Goal: Task Accomplishment & Management: Manage account settings

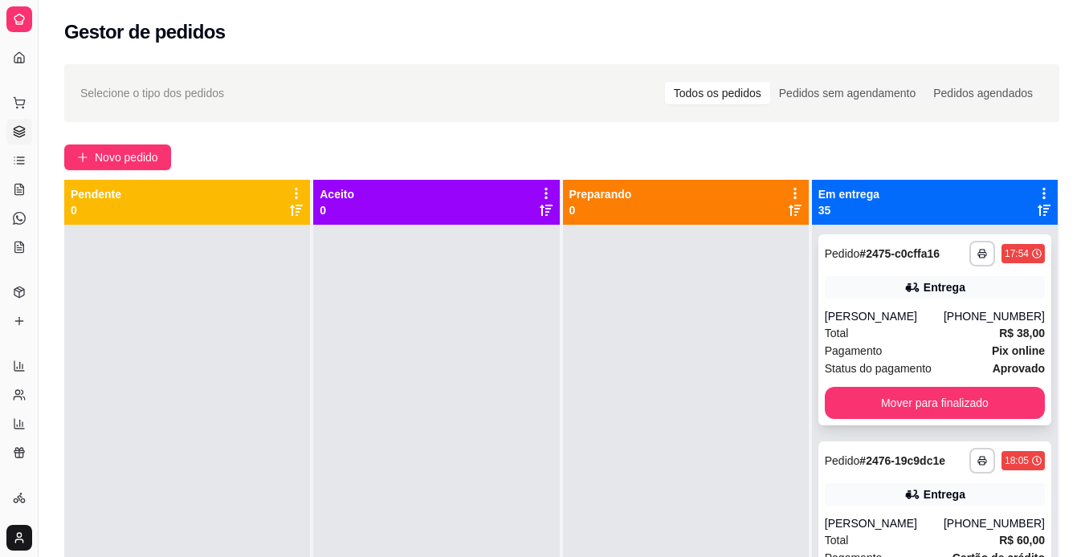
click at [895, 341] on div "Total R$ 38,00" at bounding box center [935, 333] width 220 height 18
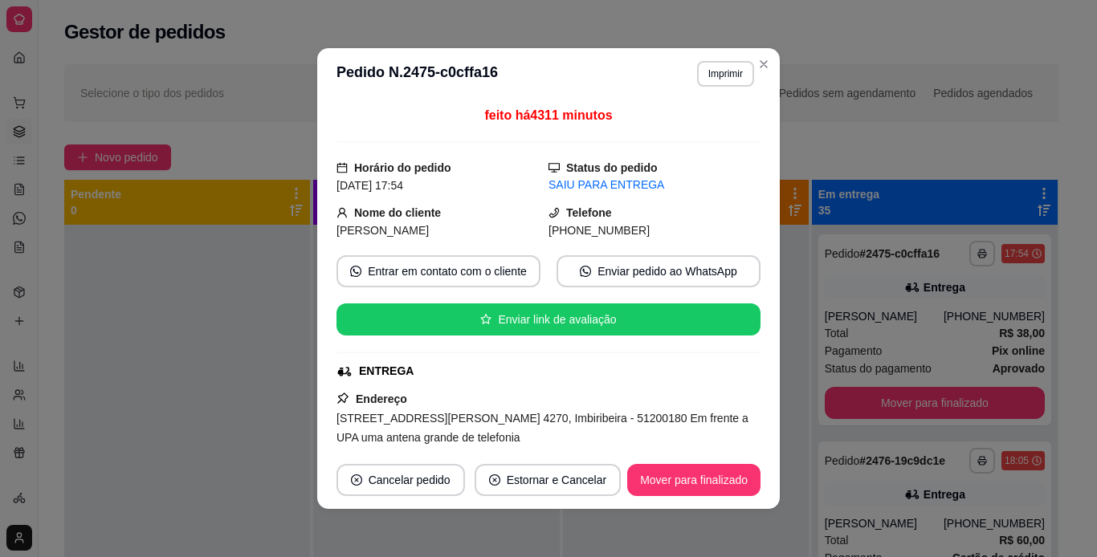
click at [712, 88] on header "**********" at bounding box center [548, 73] width 463 height 51
click at [713, 77] on button "Imprimir" at bounding box center [725, 73] width 55 height 25
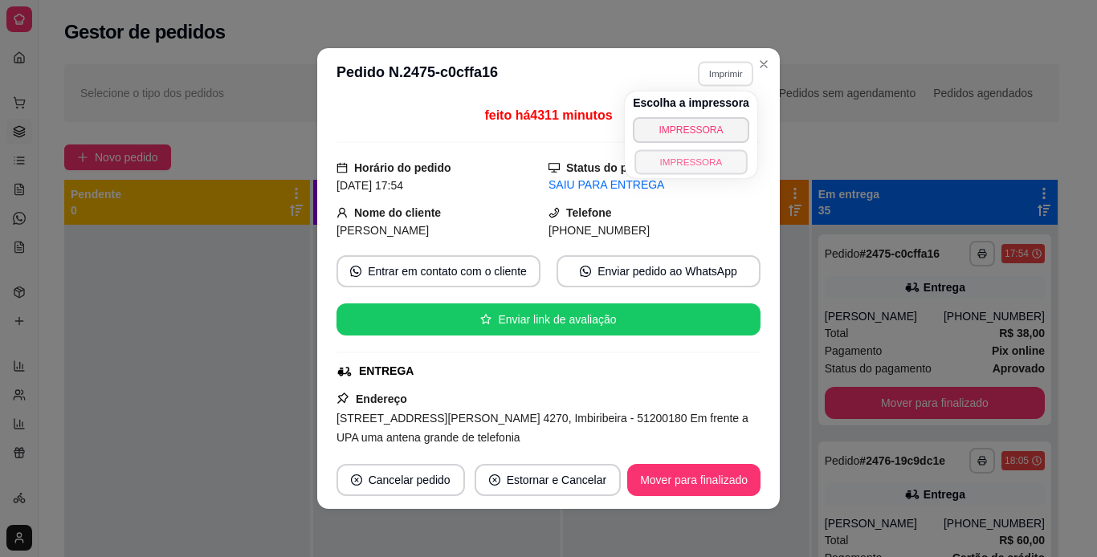
click at [667, 164] on button "IMPRESSORA" at bounding box center [690, 161] width 112 height 25
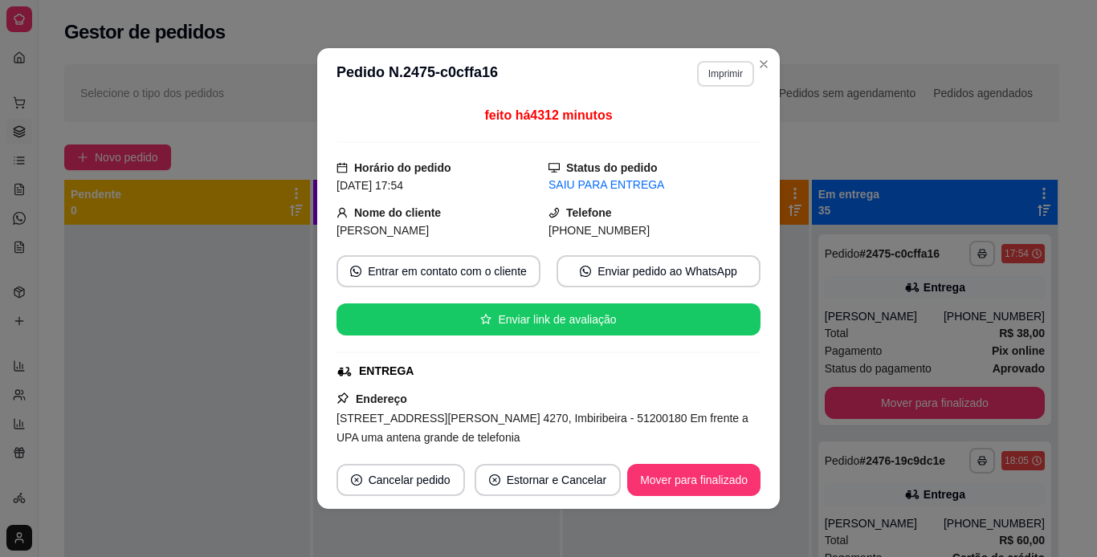
click at [728, 78] on button "Imprimir" at bounding box center [725, 74] width 57 height 26
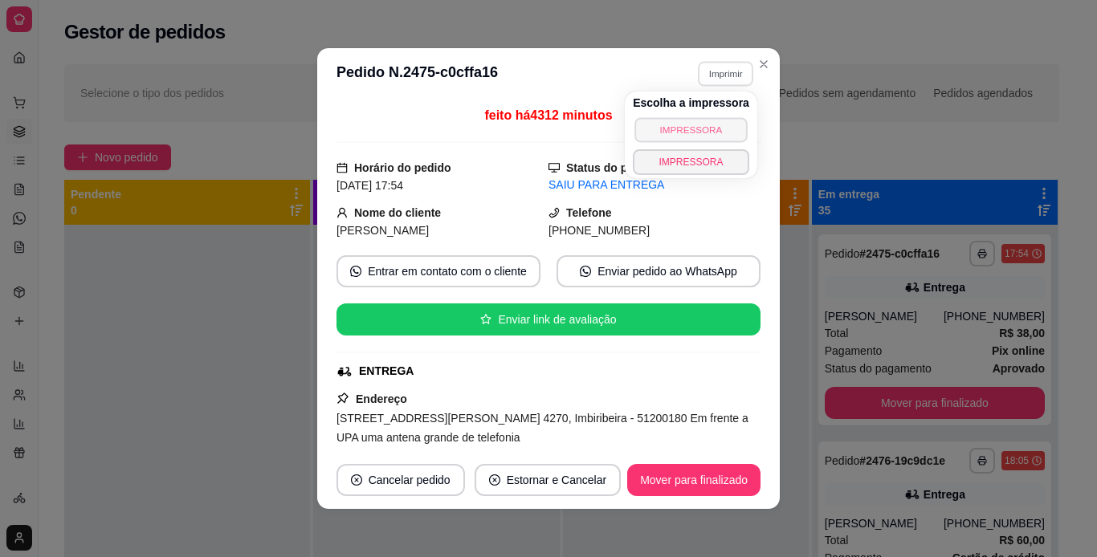
click at [670, 124] on button "IMPRESSORA" at bounding box center [690, 129] width 112 height 25
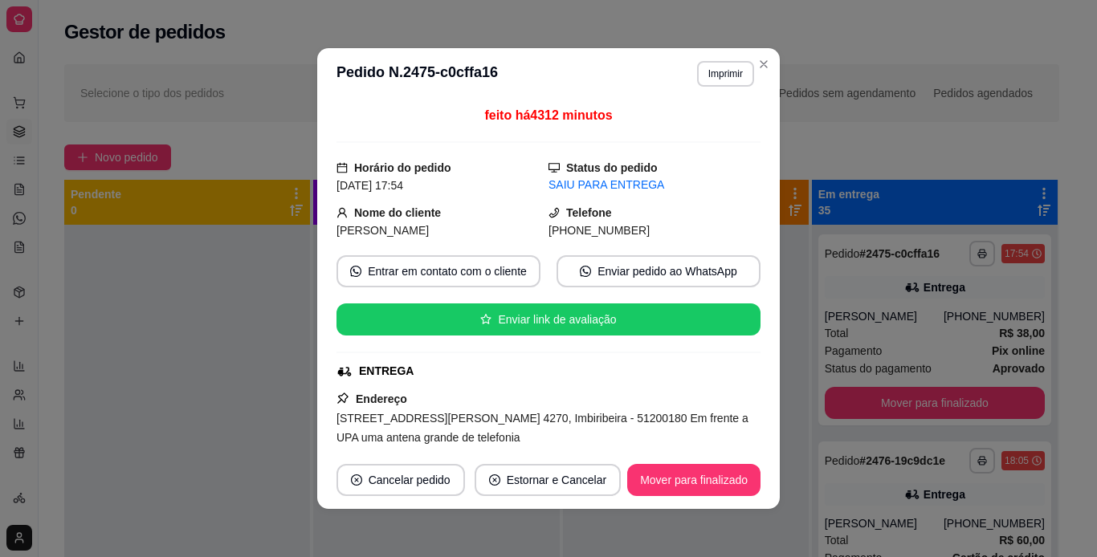
click at [670, 124] on div "feito há 4312 minutos" at bounding box center [549, 124] width 424 height 37
click at [704, 72] on button "Imprimir" at bounding box center [725, 73] width 55 height 25
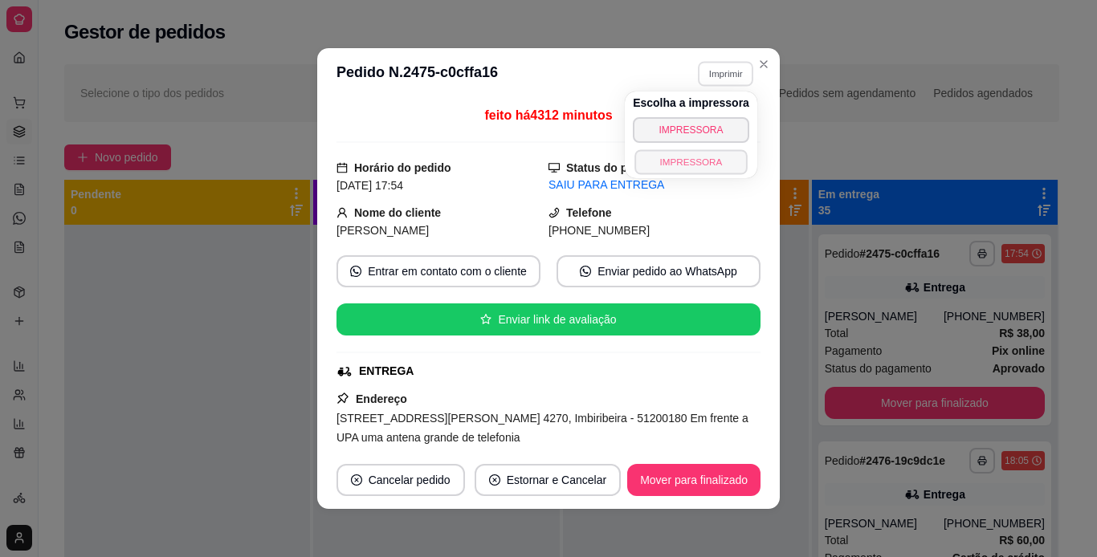
click at [661, 164] on button "IMPRESSORA" at bounding box center [690, 161] width 112 height 25
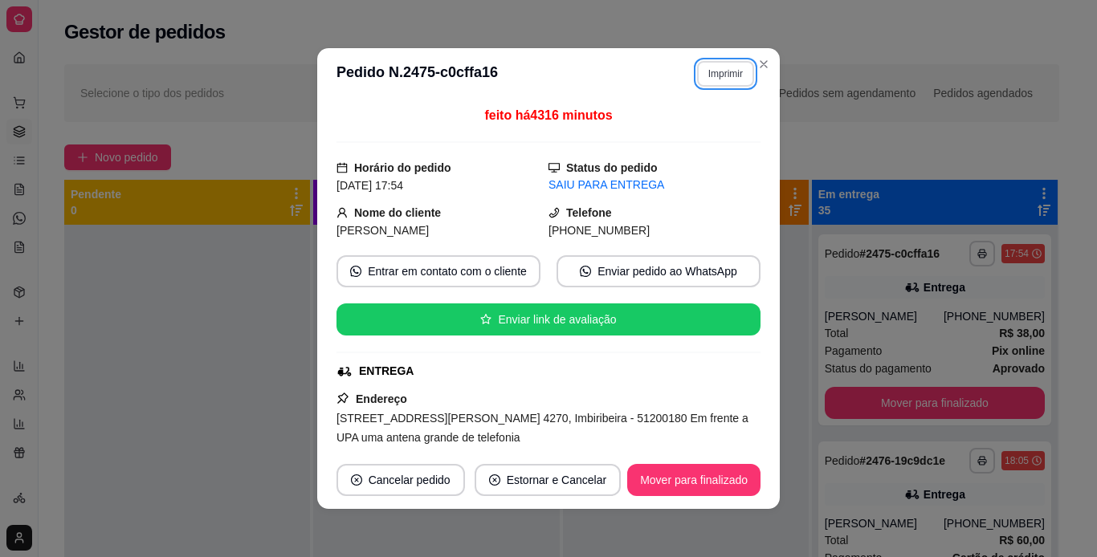
click at [722, 76] on button "Imprimir" at bounding box center [725, 74] width 57 height 26
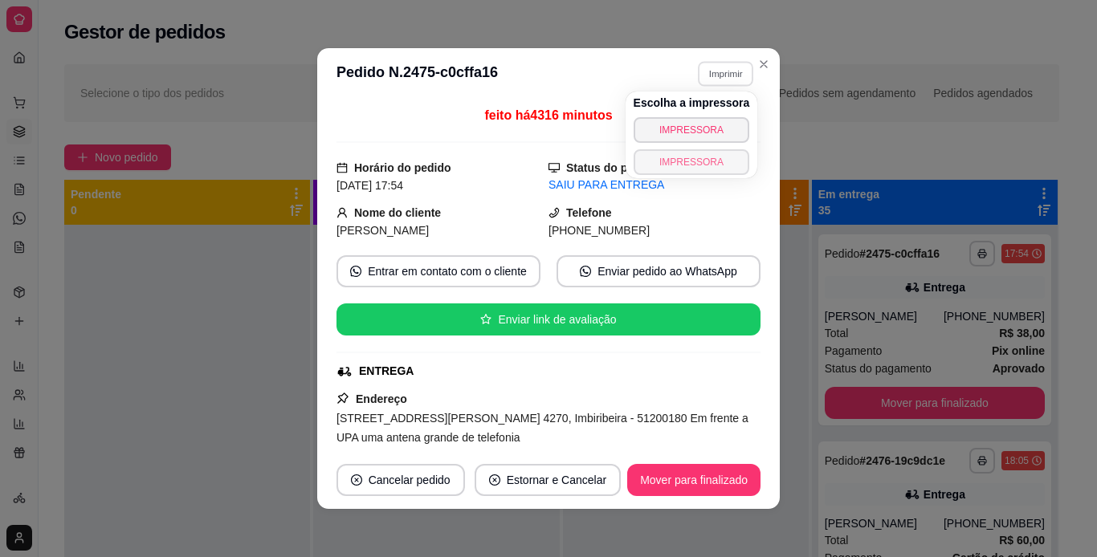
click at [691, 150] on button "IMPRESSORA" at bounding box center [692, 162] width 116 height 26
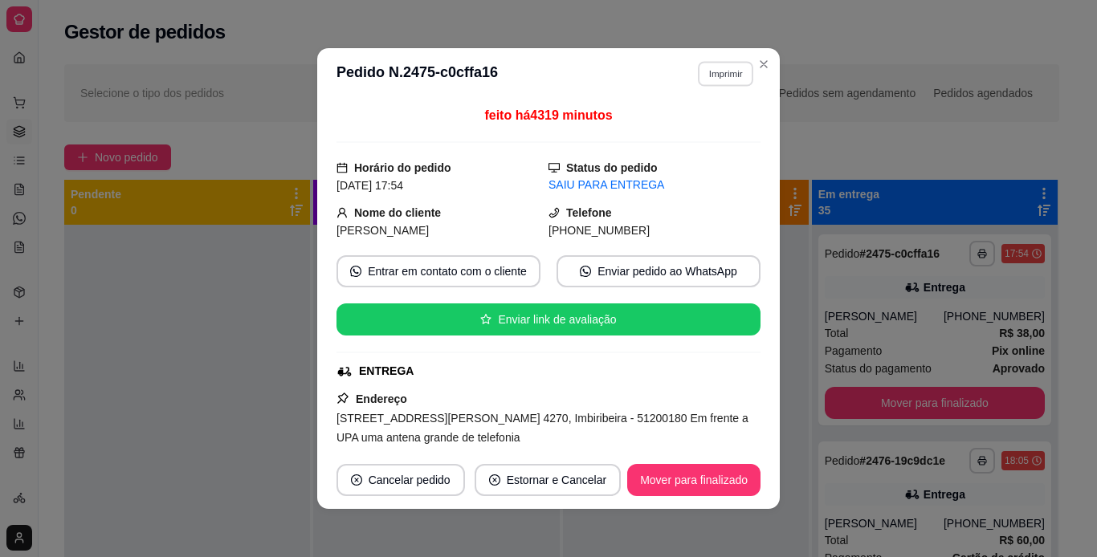
click at [726, 73] on button "Imprimir" at bounding box center [725, 73] width 55 height 25
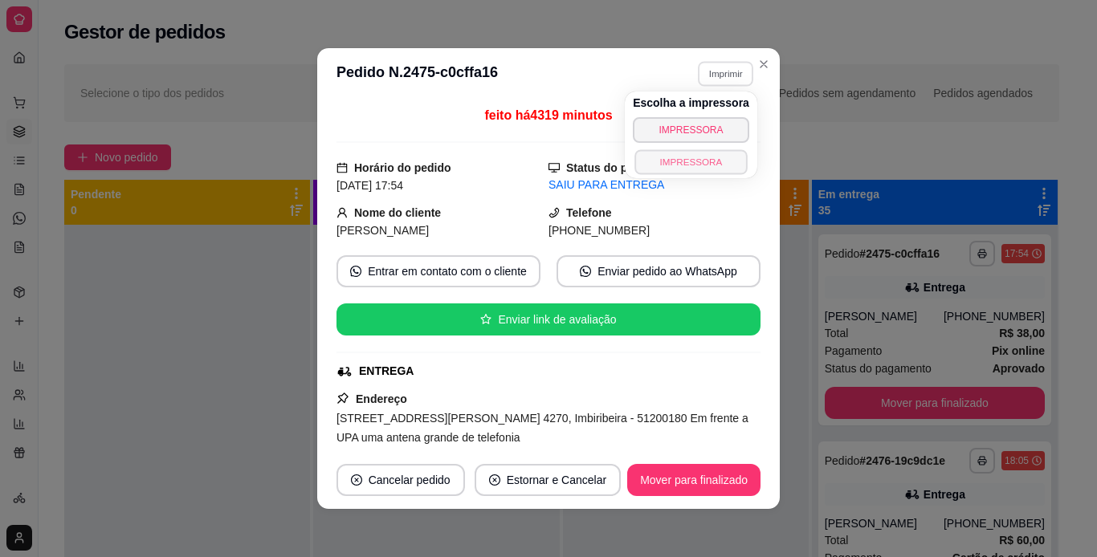
click at [674, 155] on button "IMPRESSORA" at bounding box center [690, 161] width 112 height 25
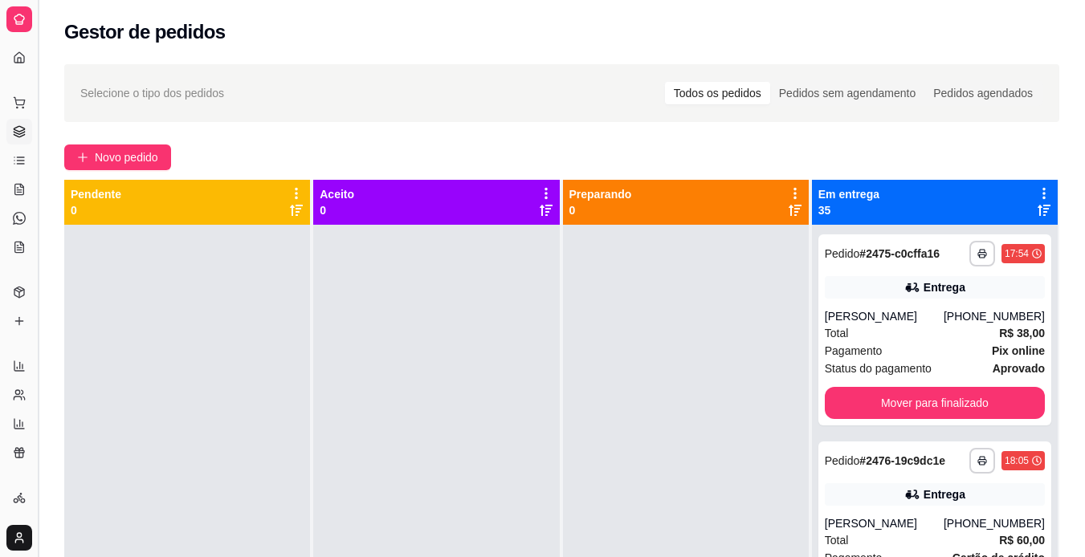
click at [38, 161] on button "Toggle Sidebar" at bounding box center [37, 278] width 13 height 557
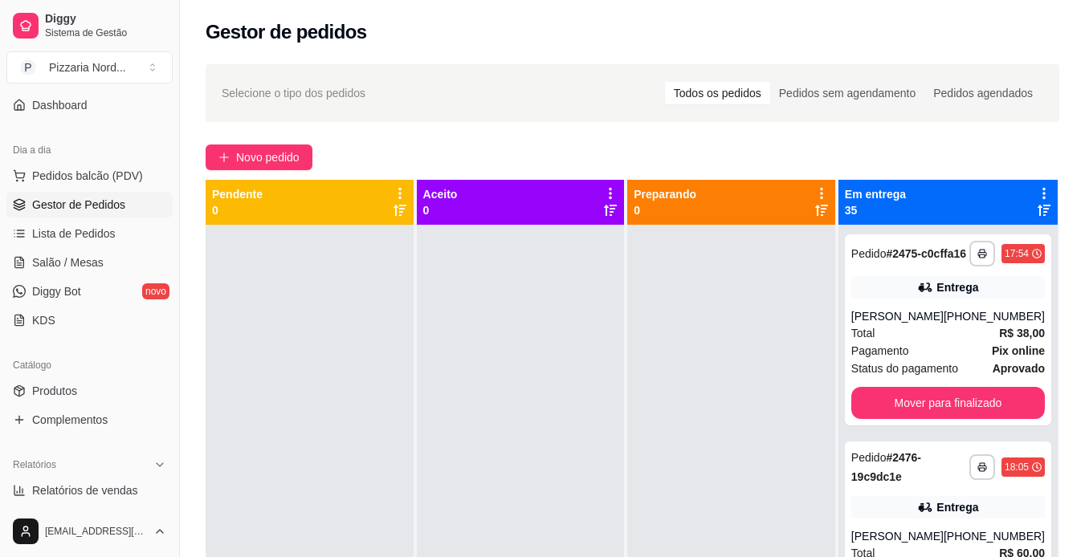
scroll to position [139, 0]
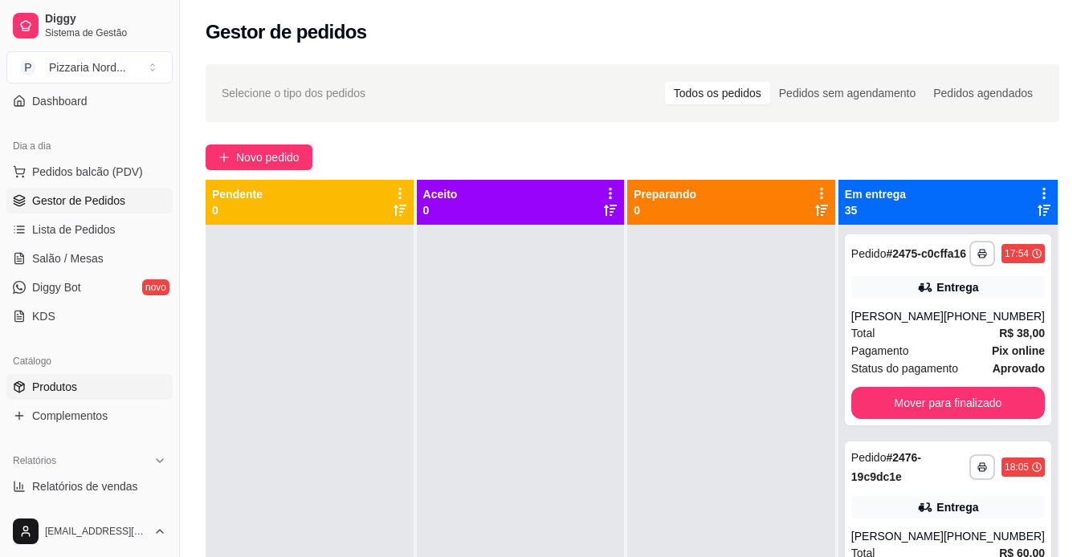
click at [55, 385] on span "Produtos" at bounding box center [54, 387] width 45 height 16
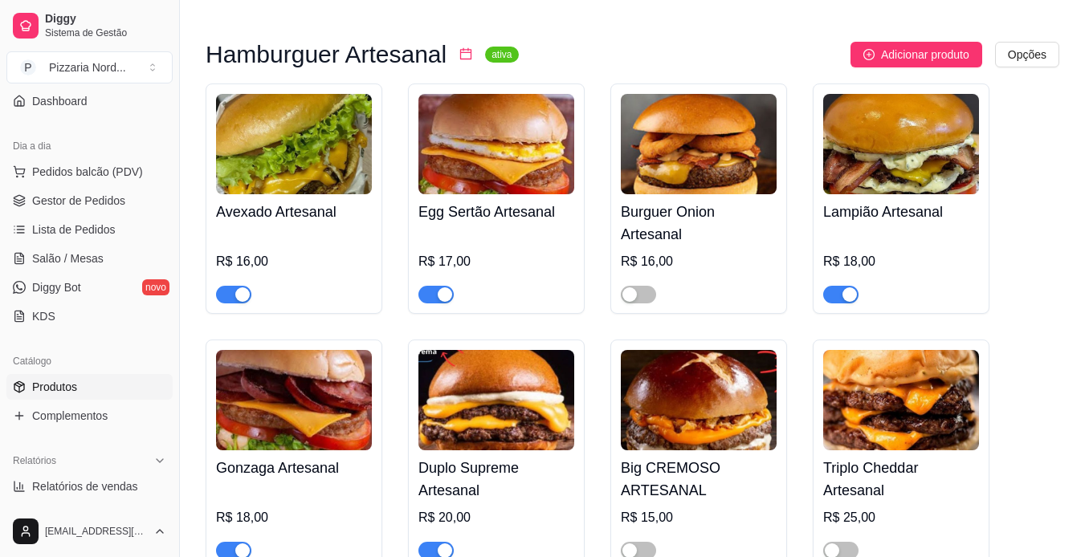
scroll to position [5268, 0]
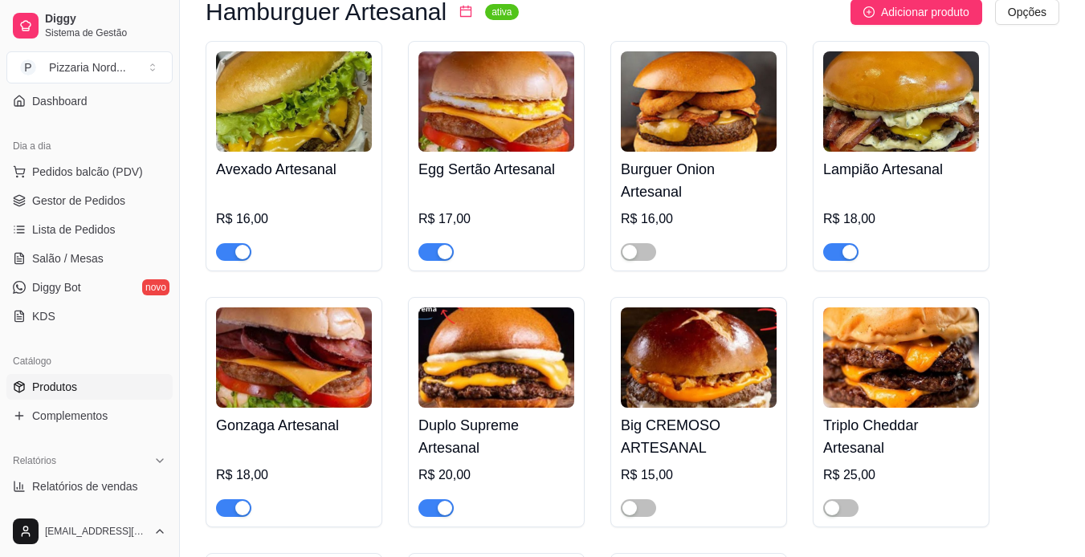
click at [838, 261] on span "button" at bounding box center [840, 252] width 35 height 18
click at [430, 261] on span "button" at bounding box center [435, 252] width 35 height 18
click at [226, 261] on span "button" at bounding box center [233, 252] width 35 height 18
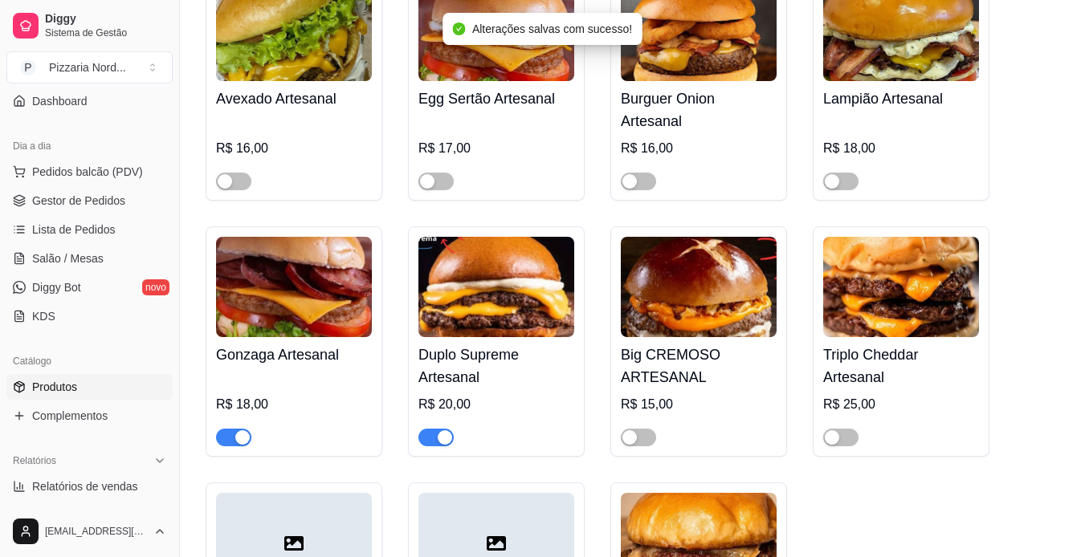
scroll to position [5607, 0]
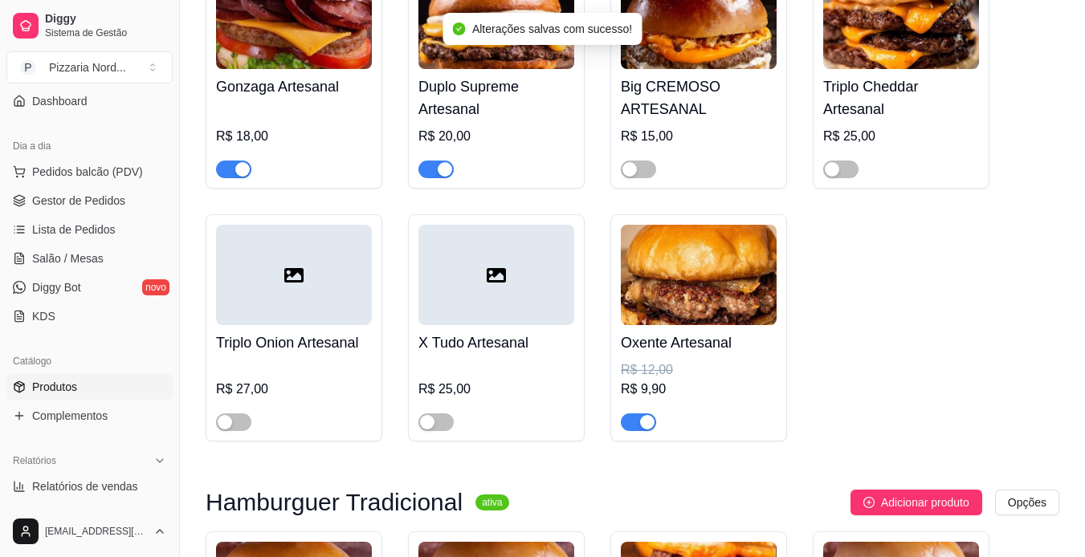
click at [435, 178] on span "button" at bounding box center [435, 170] width 35 height 18
click at [239, 177] on div "button" at bounding box center [242, 169] width 14 height 14
click at [633, 431] on span "button" at bounding box center [638, 423] width 35 height 18
click at [75, 197] on span "Gestor de Pedidos" at bounding box center [78, 201] width 93 height 16
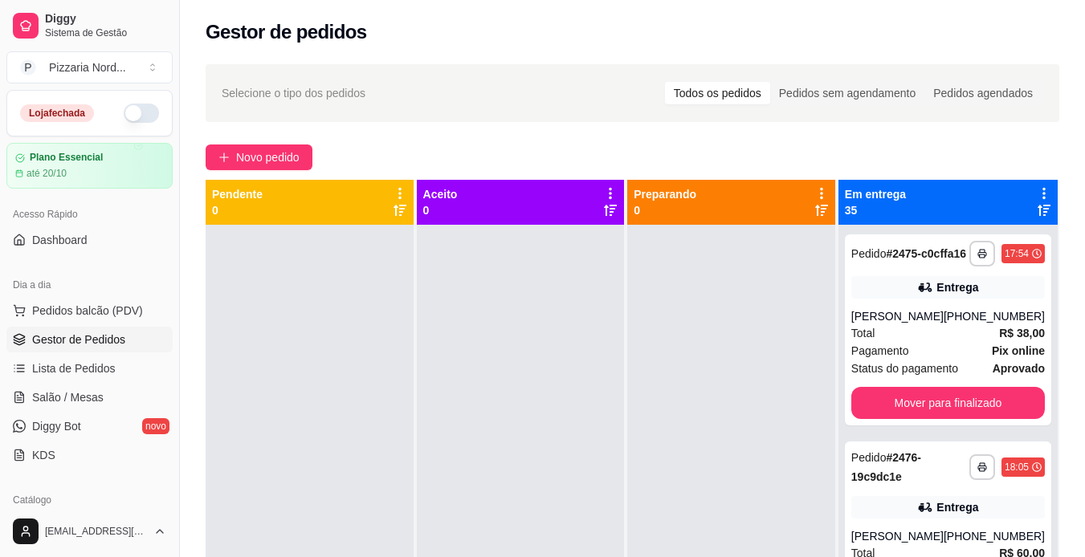
click at [129, 120] on button "button" at bounding box center [141, 113] width 35 height 19
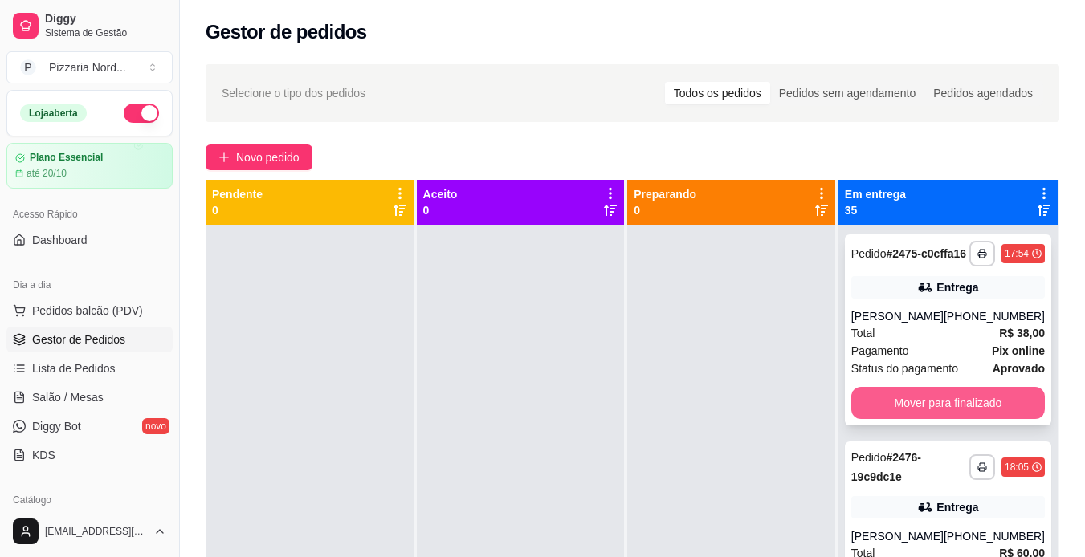
click at [925, 410] on button "Mover para finalizado" at bounding box center [948, 403] width 194 height 32
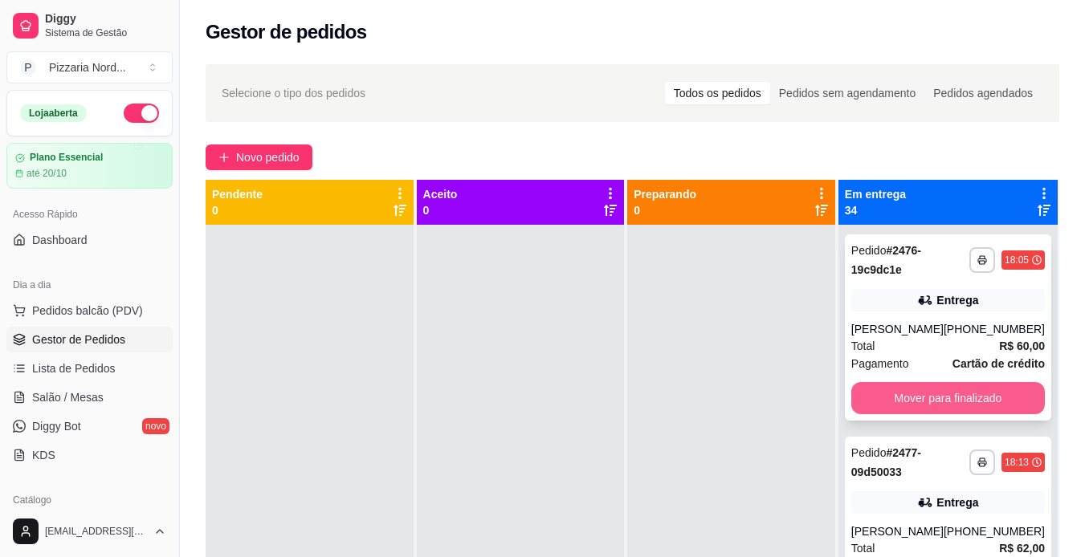
click at [899, 398] on button "Mover para finalizado" at bounding box center [948, 398] width 194 height 32
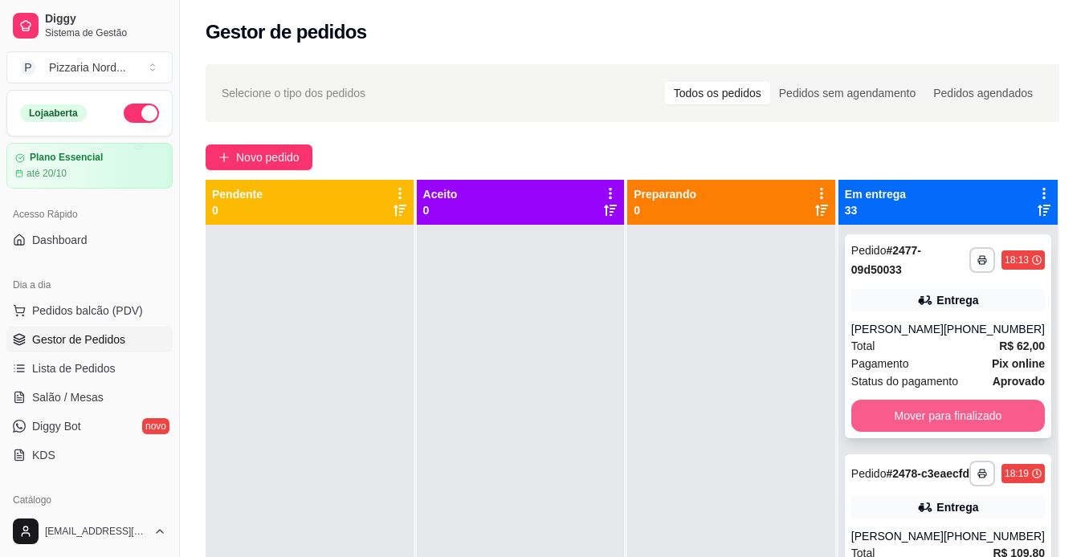
click at [867, 408] on button "Mover para finalizado" at bounding box center [948, 416] width 194 height 32
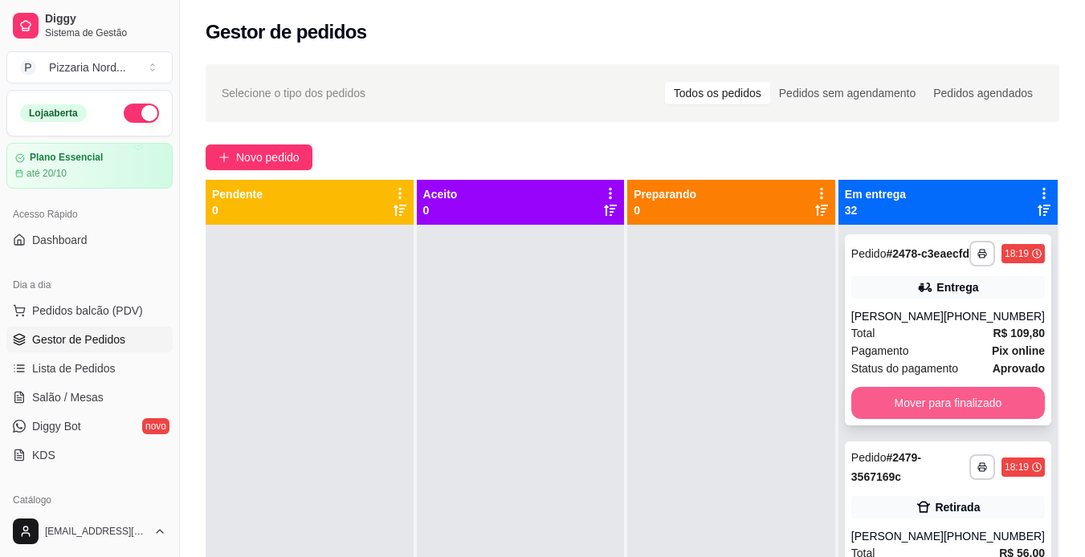
click at [959, 419] on button "Mover para finalizado" at bounding box center [948, 403] width 194 height 32
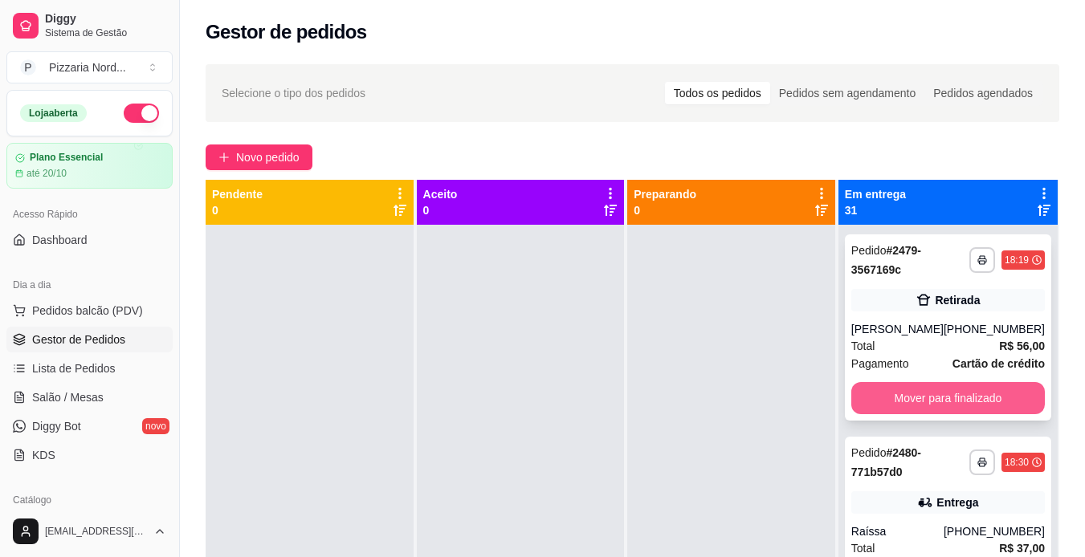
click at [912, 401] on button "Mover para finalizado" at bounding box center [948, 398] width 194 height 32
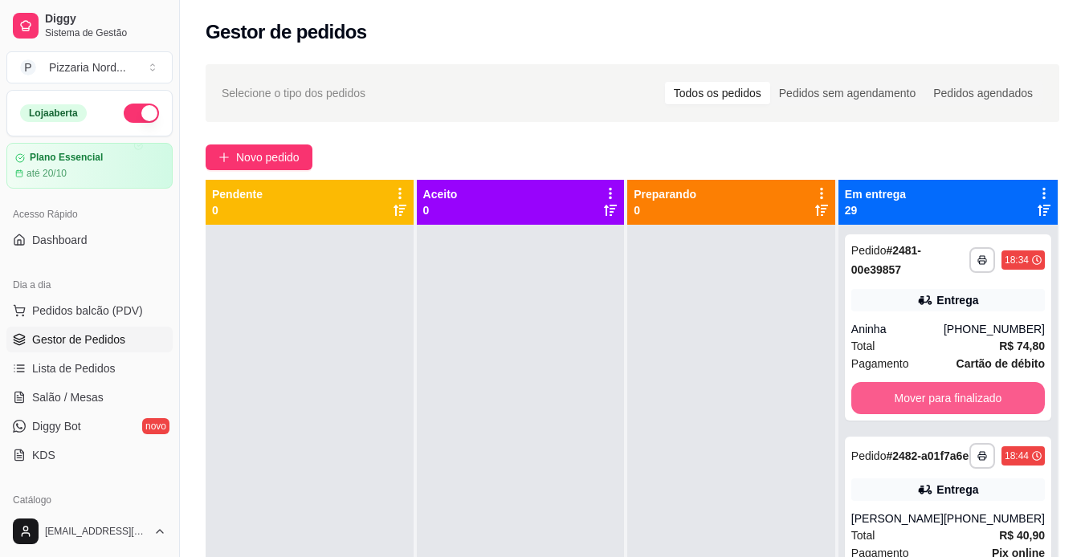
click at [912, 401] on button "Mover para finalizado" at bounding box center [948, 398] width 194 height 32
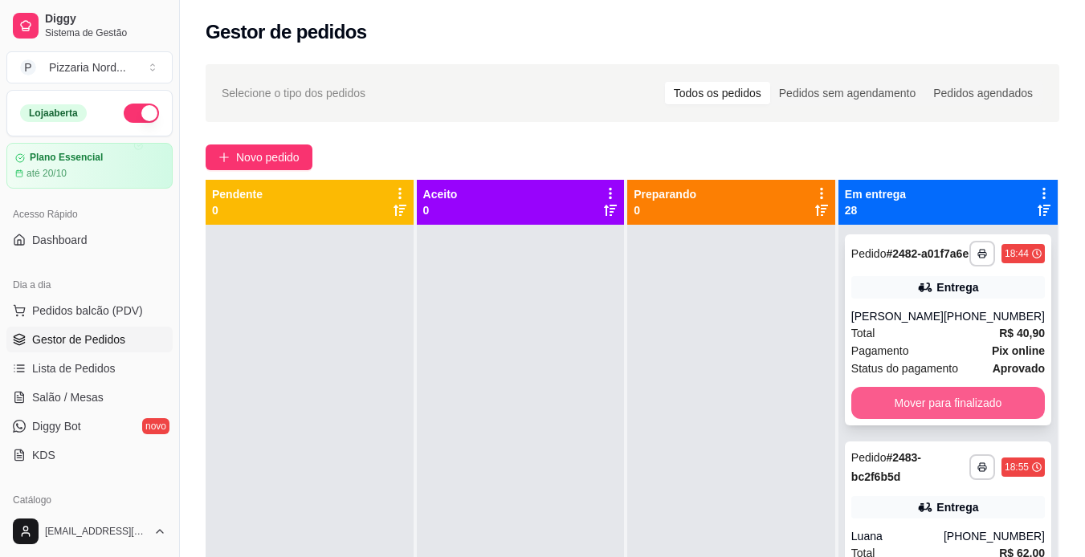
click at [875, 414] on button "Mover para finalizado" at bounding box center [948, 403] width 194 height 32
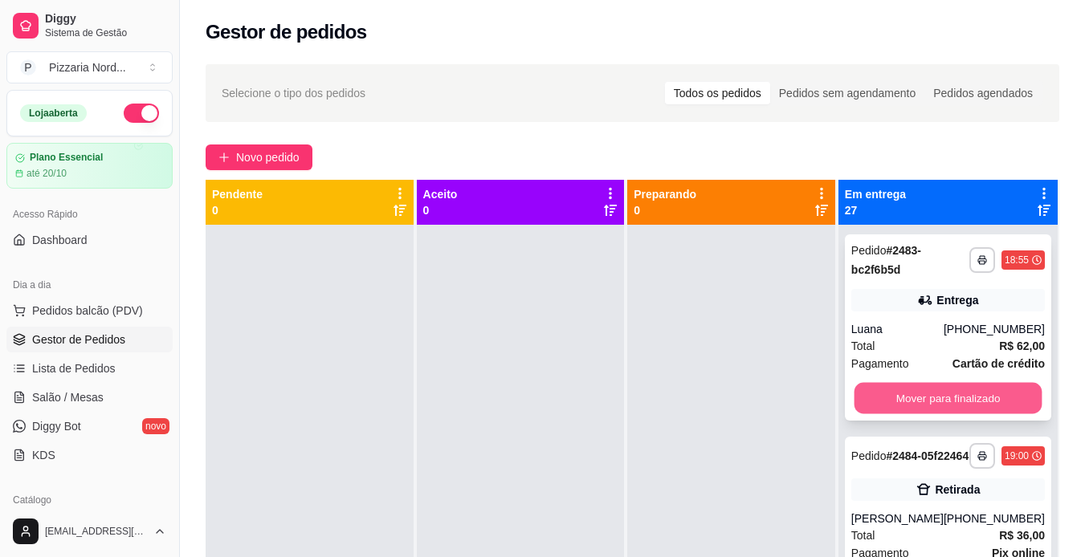
click at [921, 398] on button "Mover para finalizado" at bounding box center [948, 398] width 188 height 31
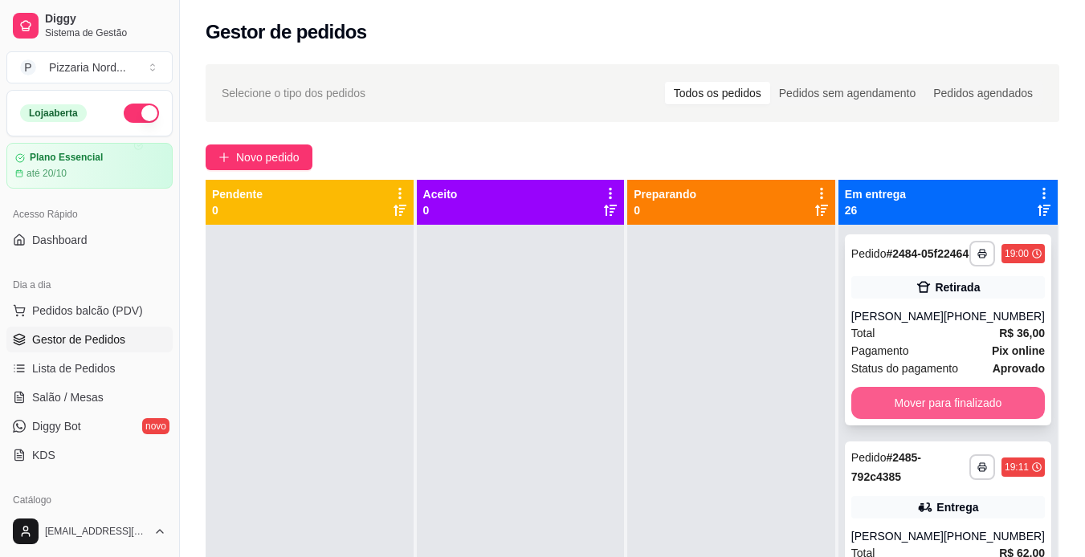
click at [912, 414] on button "Mover para finalizado" at bounding box center [948, 403] width 194 height 32
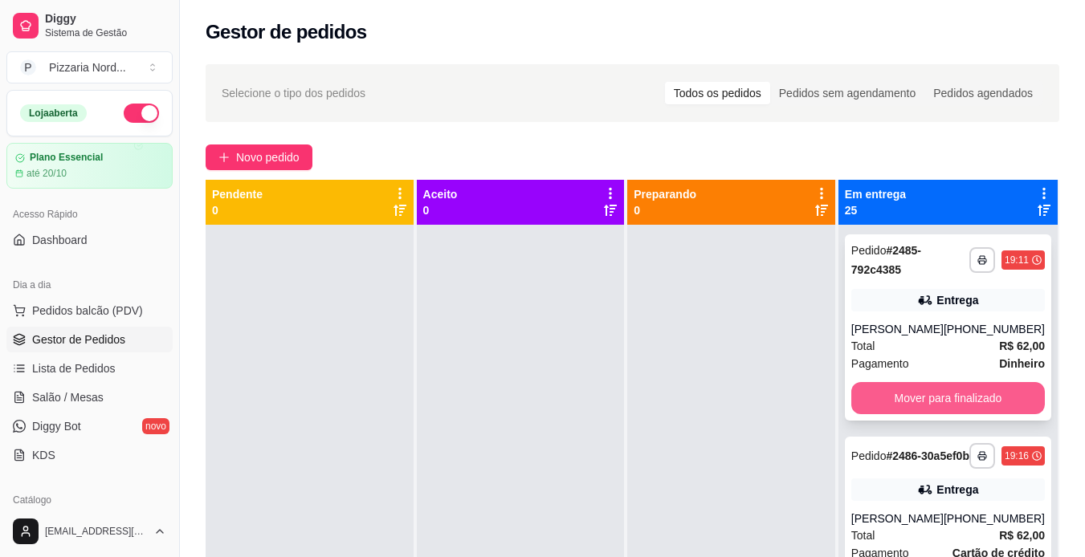
click at [903, 398] on button "Mover para finalizado" at bounding box center [948, 398] width 194 height 32
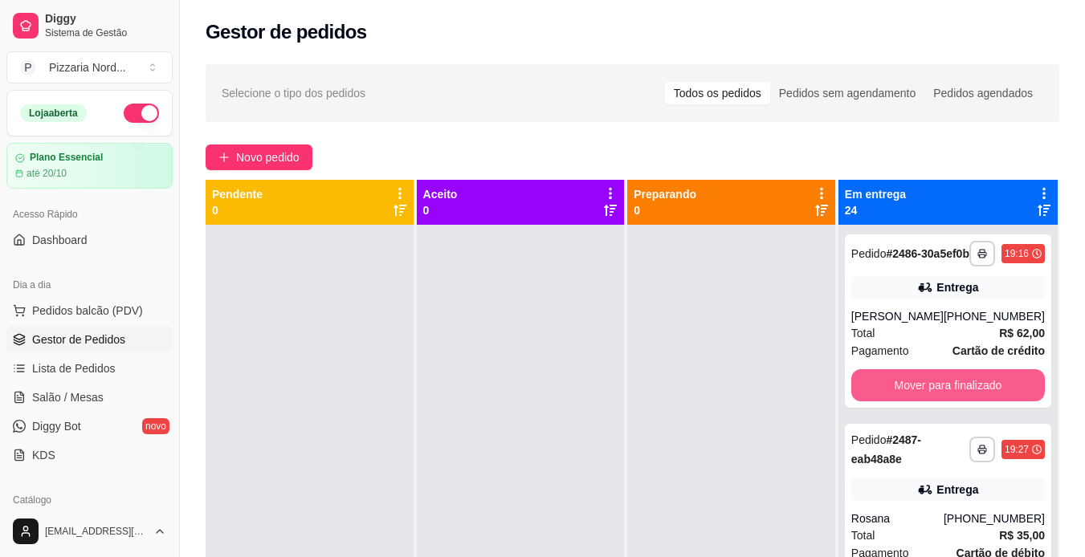
click at [903, 398] on button "Mover para finalizado" at bounding box center [948, 385] width 194 height 32
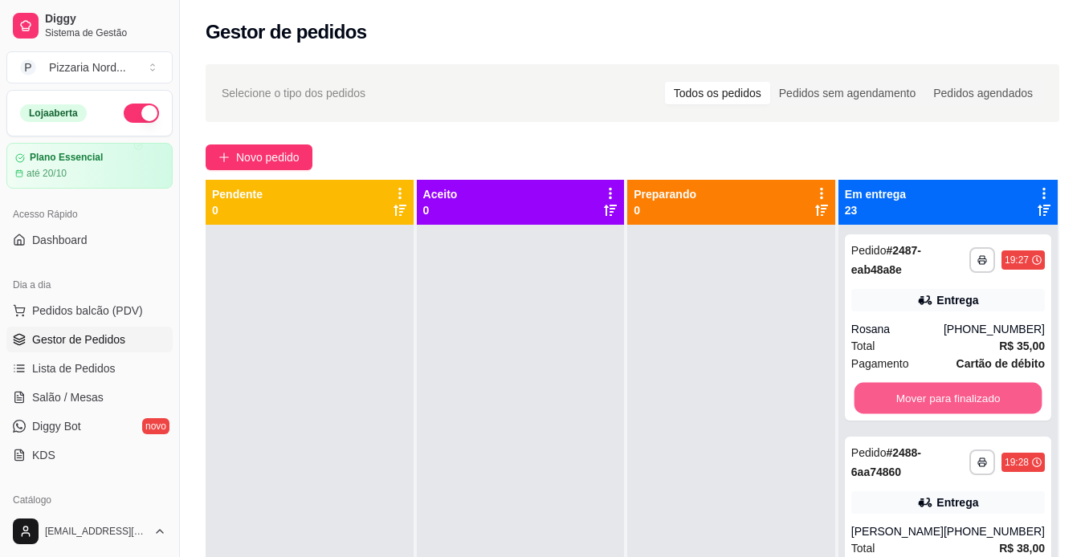
click at [903, 398] on button "Mover para finalizado" at bounding box center [948, 398] width 188 height 31
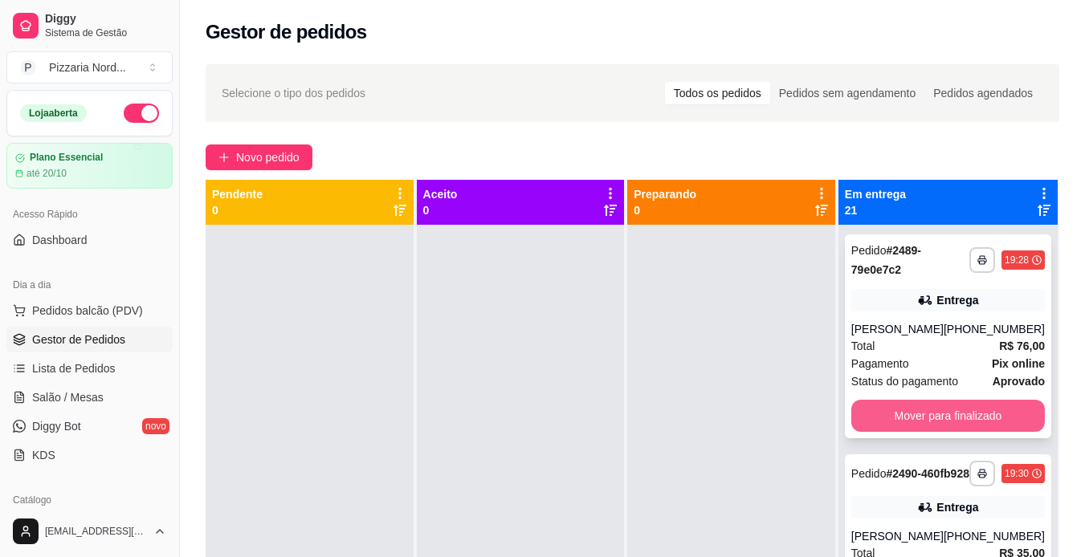
click at [891, 406] on button "Mover para finalizado" at bounding box center [948, 416] width 194 height 32
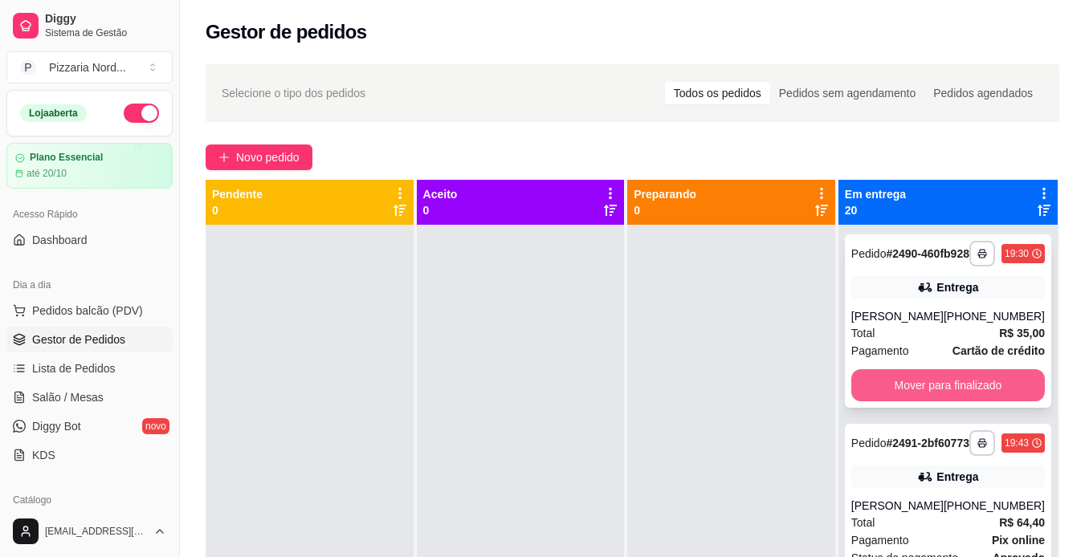
click at [902, 397] on button "Mover para finalizado" at bounding box center [948, 385] width 194 height 32
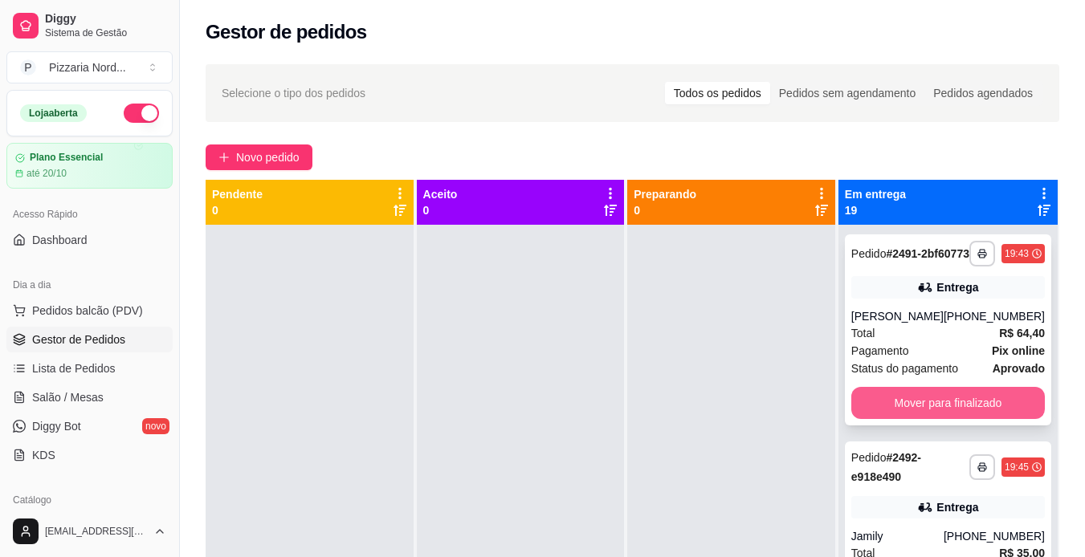
click at [891, 419] on button "Mover para finalizado" at bounding box center [948, 403] width 194 height 32
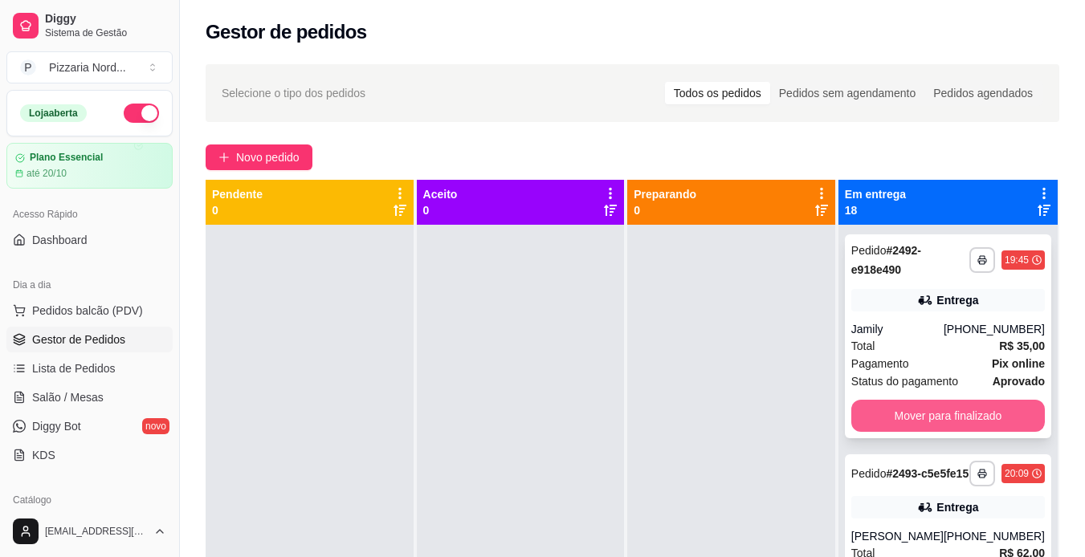
click at [933, 403] on button "Mover para finalizado" at bounding box center [948, 416] width 194 height 32
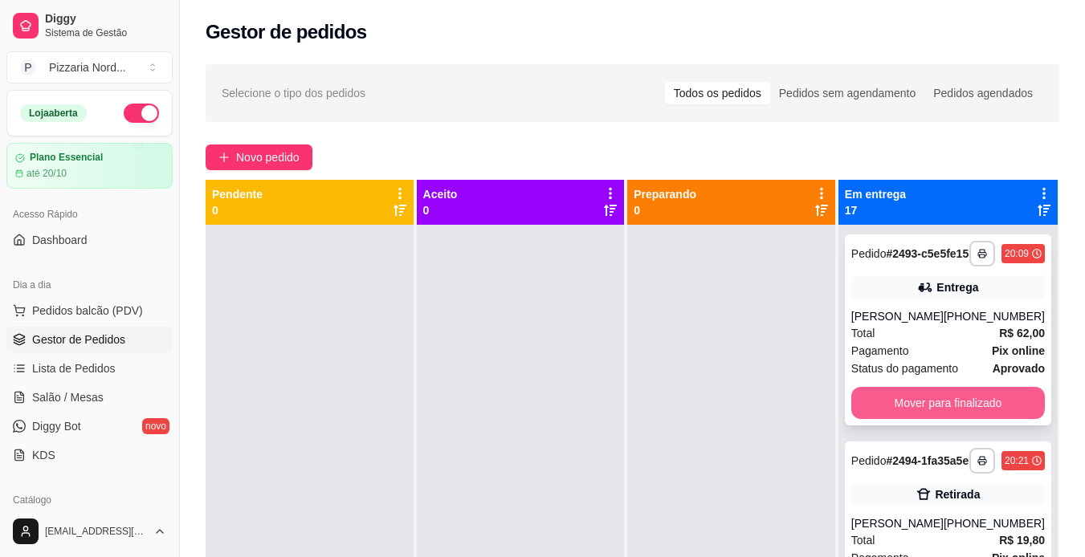
click at [908, 403] on button "Mover para finalizado" at bounding box center [948, 403] width 194 height 32
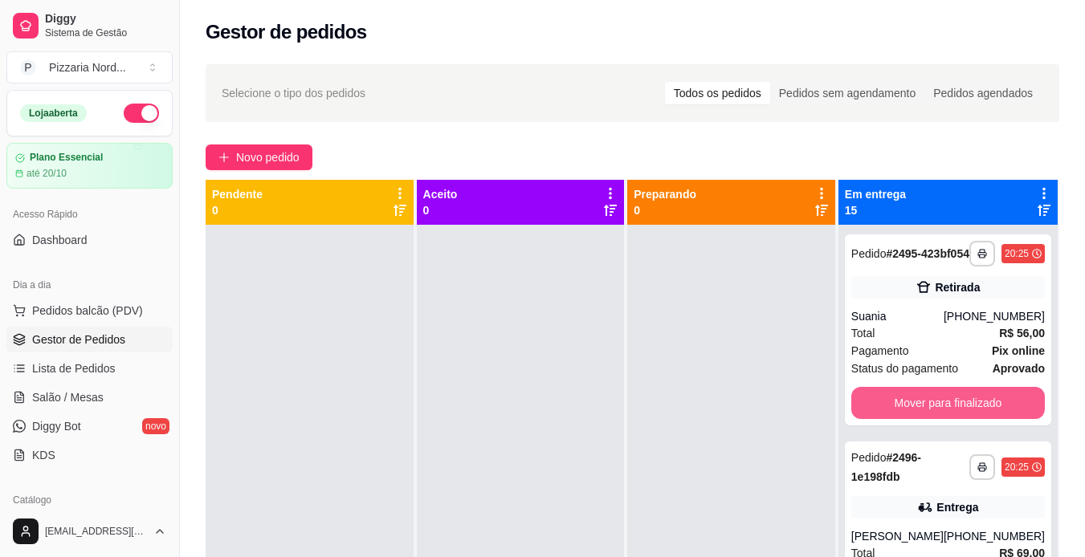
click at [908, 403] on button "Mover para finalizado" at bounding box center [948, 403] width 194 height 32
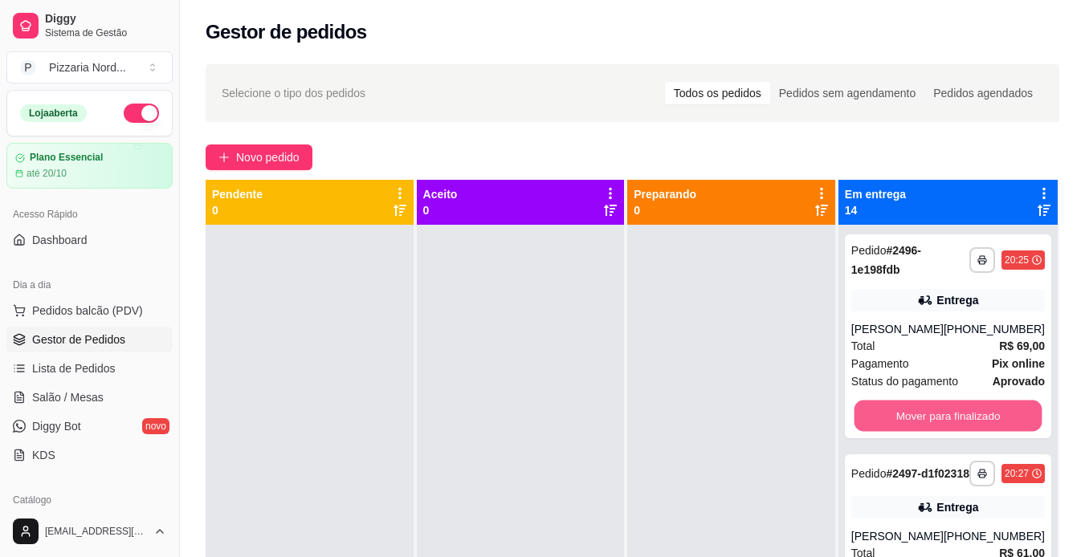
click at [908, 403] on button "Mover para finalizado" at bounding box center [948, 416] width 188 height 31
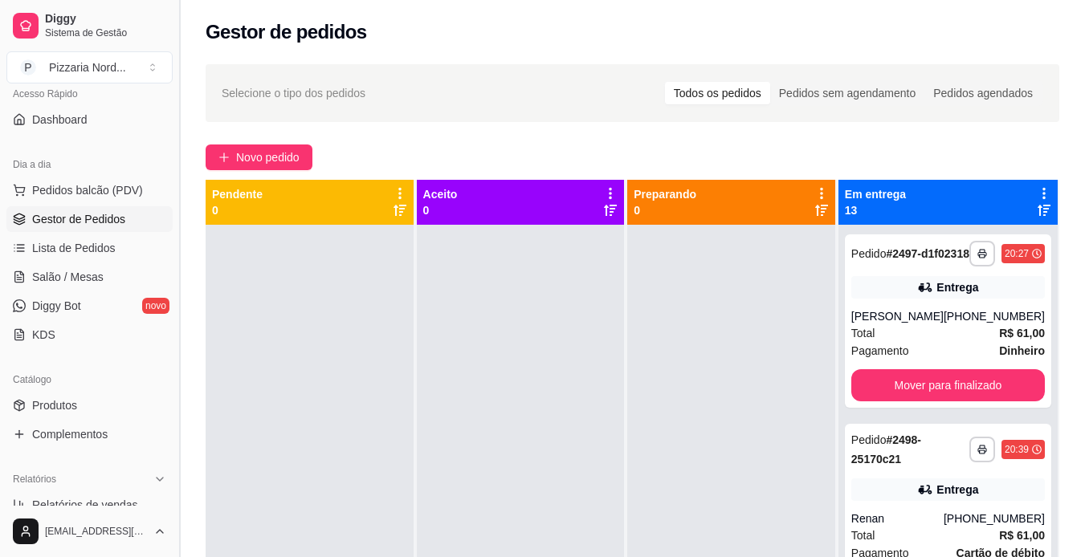
scroll to position [124, 0]
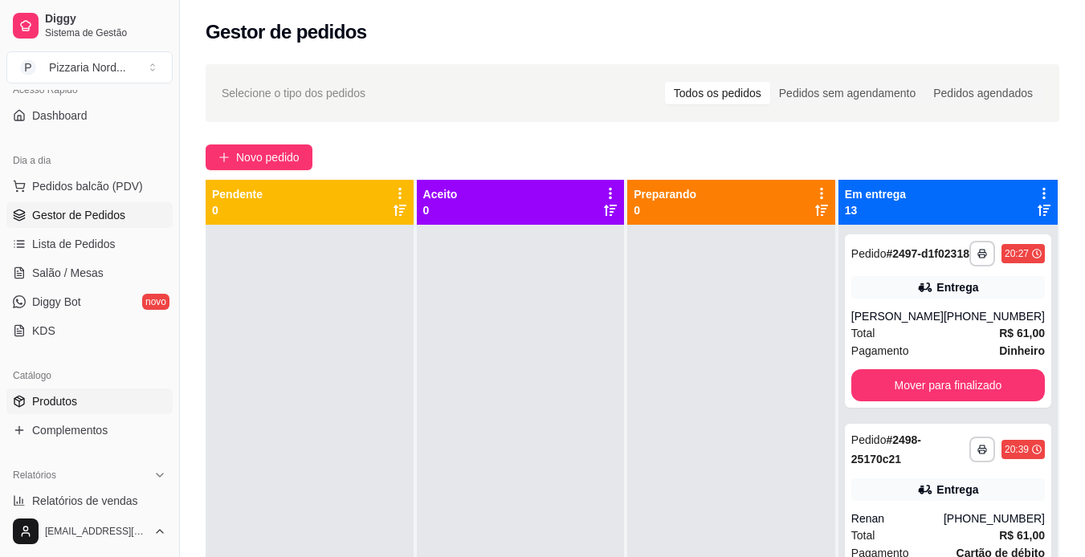
click at [106, 395] on link "Produtos" at bounding box center [89, 402] width 166 height 26
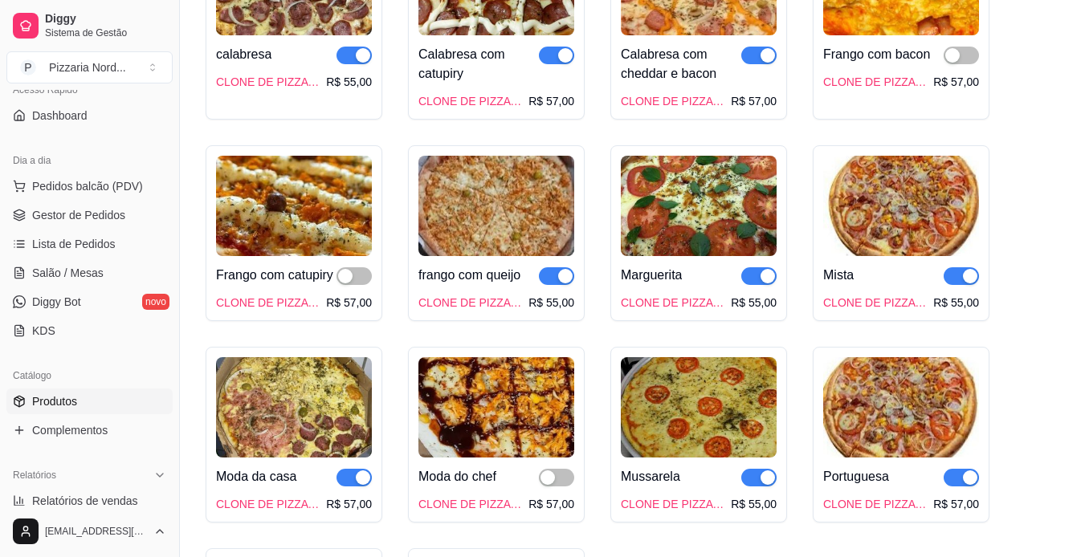
scroll to position [2641, 0]
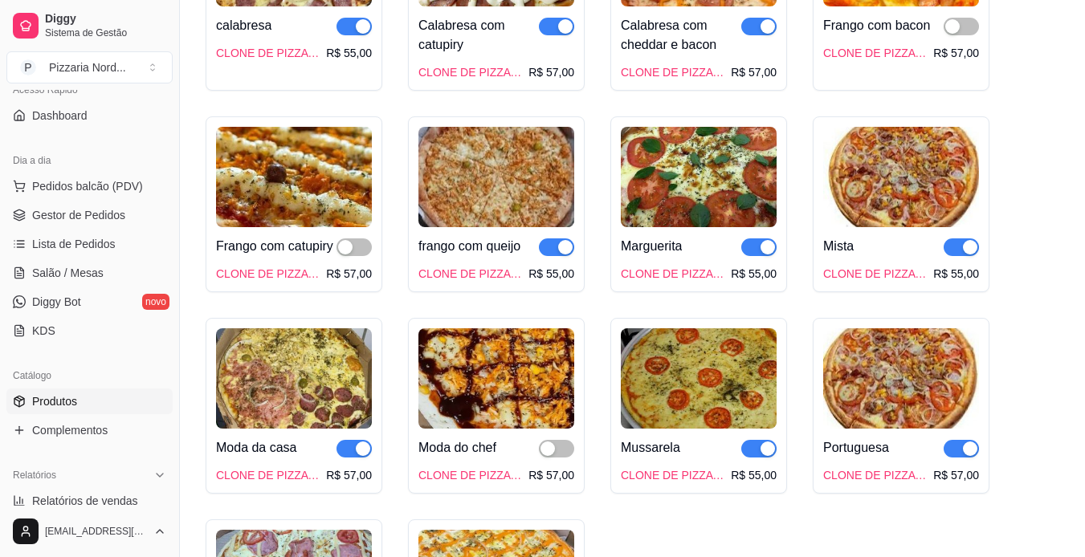
click at [560, 240] on div "button" at bounding box center [565, 247] width 14 height 14
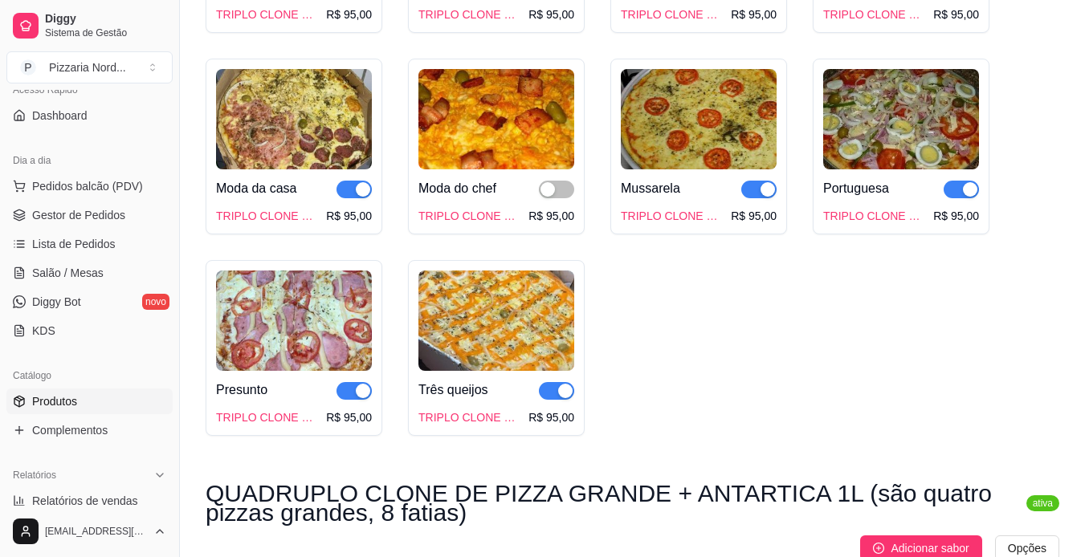
scroll to position [3856, 0]
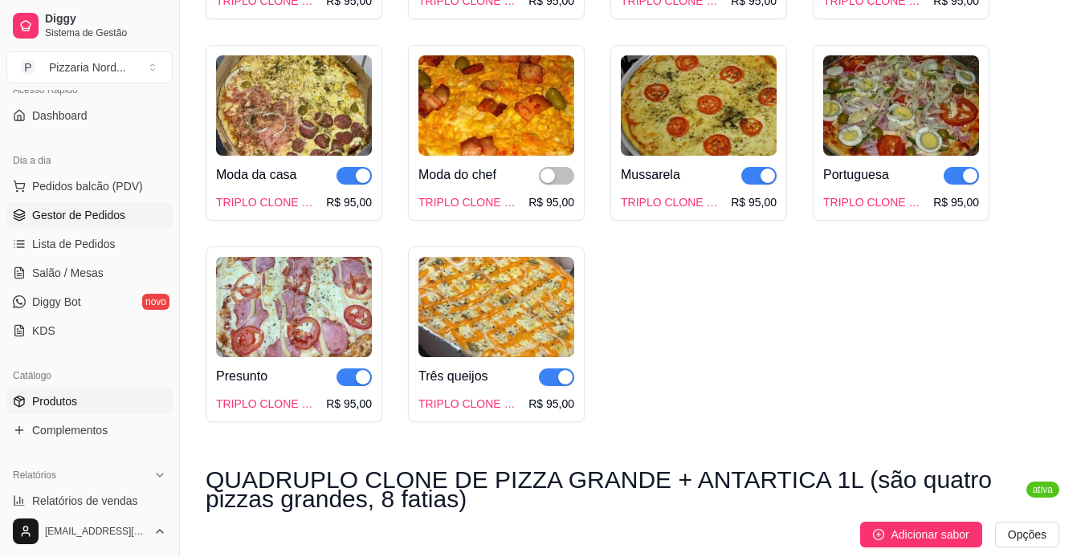
click at [115, 218] on span "Gestor de Pedidos" at bounding box center [78, 215] width 93 height 16
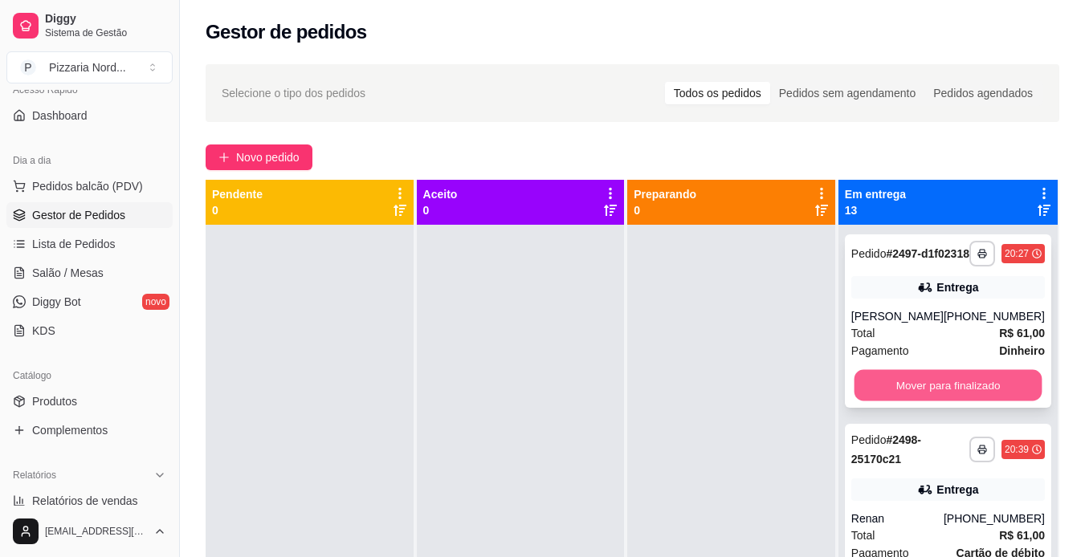
click at [897, 402] on button "Mover para finalizado" at bounding box center [948, 385] width 188 height 31
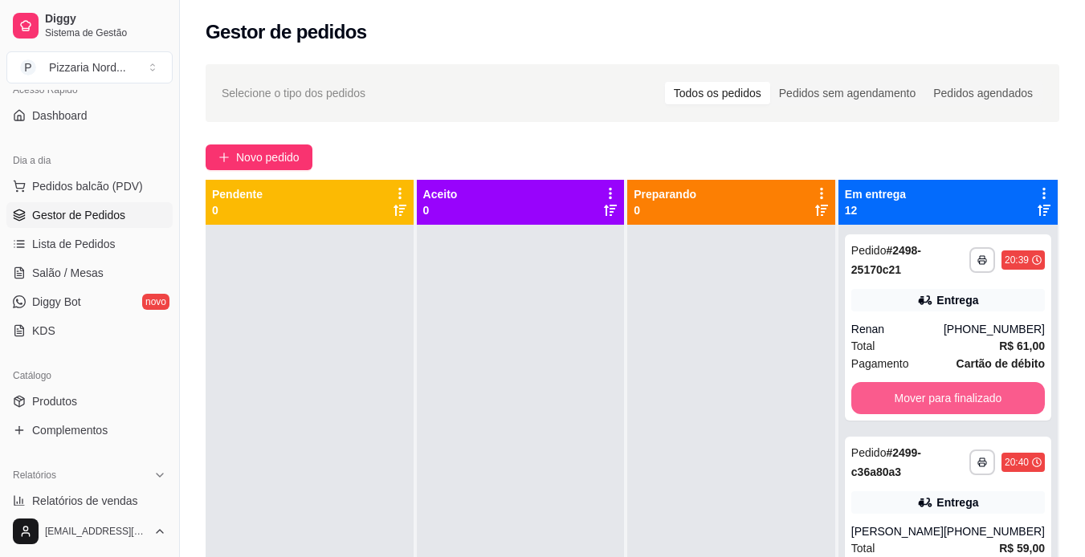
click at [897, 403] on button "Mover para finalizado" at bounding box center [948, 398] width 194 height 32
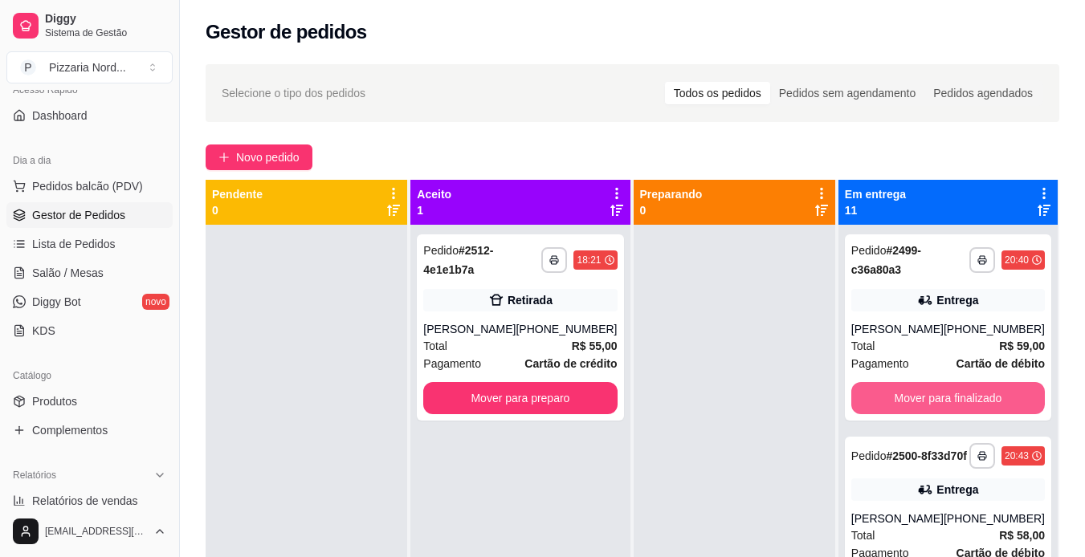
click at [897, 403] on button "Mover para finalizado" at bounding box center [948, 398] width 194 height 32
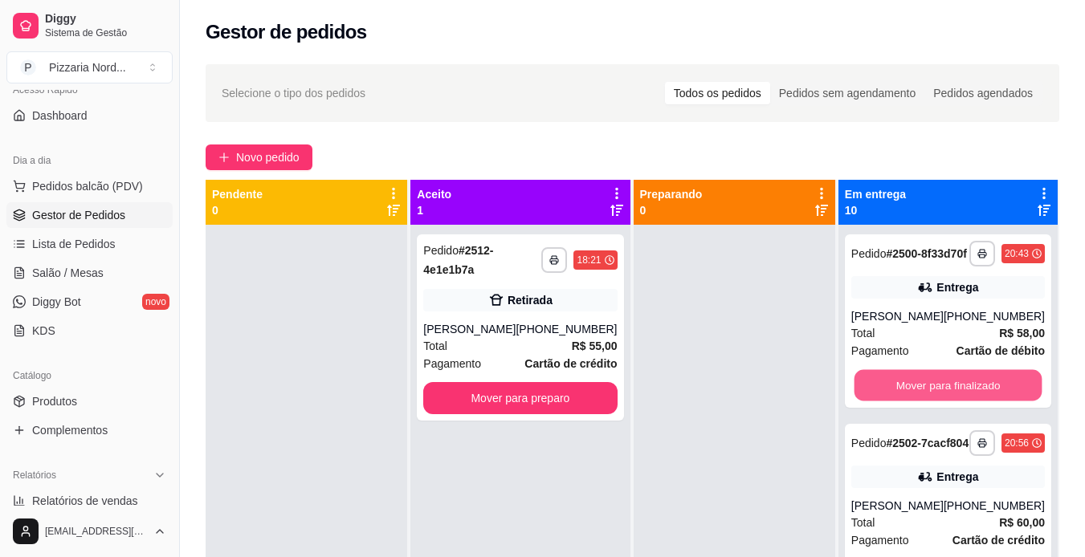
click at [897, 402] on button "Mover para finalizado" at bounding box center [948, 385] width 188 height 31
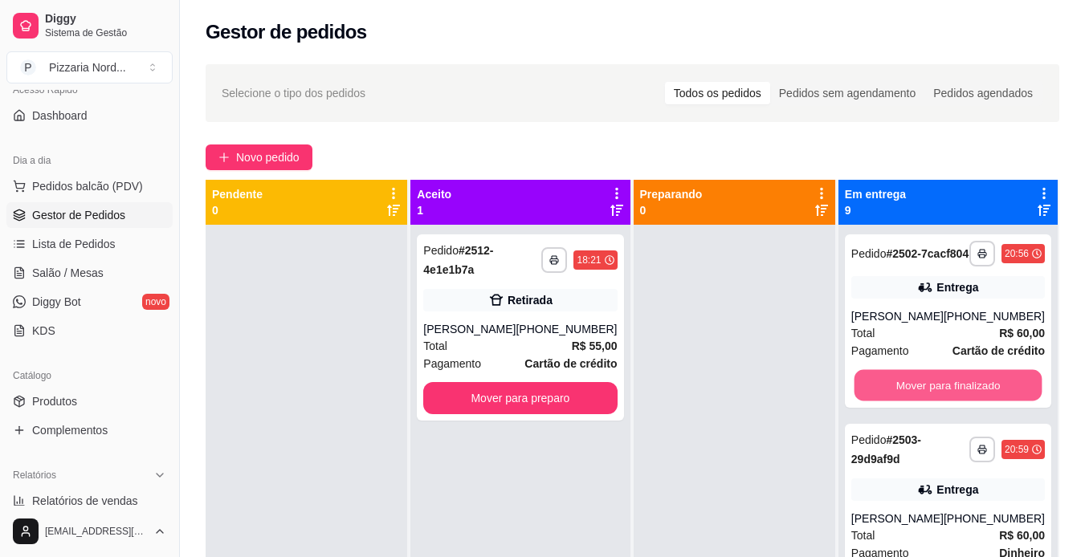
click at [897, 402] on button "Mover para finalizado" at bounding box center [948, 385] width 188 height 31
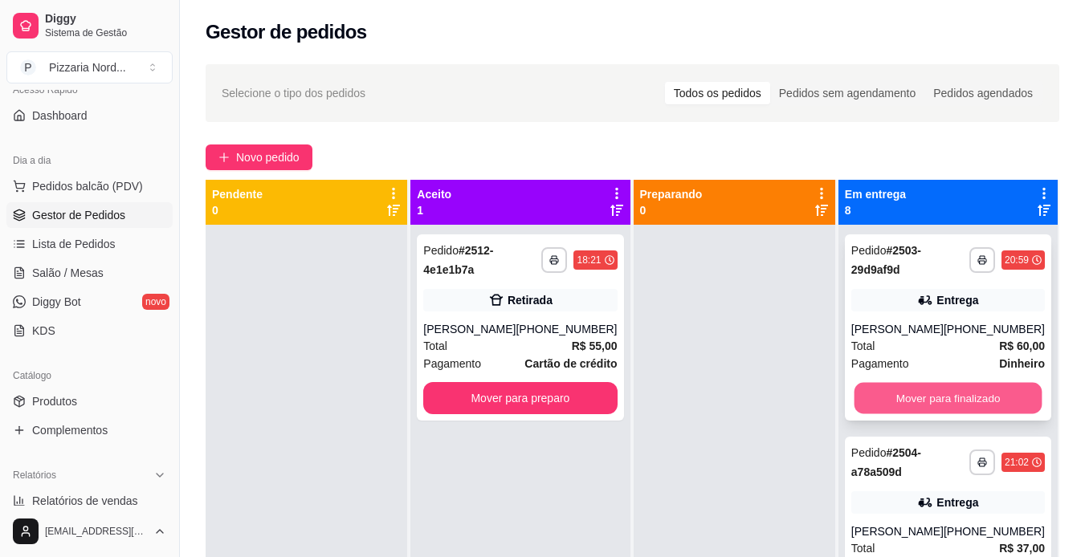
click at [883, 410] on button "Mover para finalizado" at bounding box center [948, 398] width 188 height 31
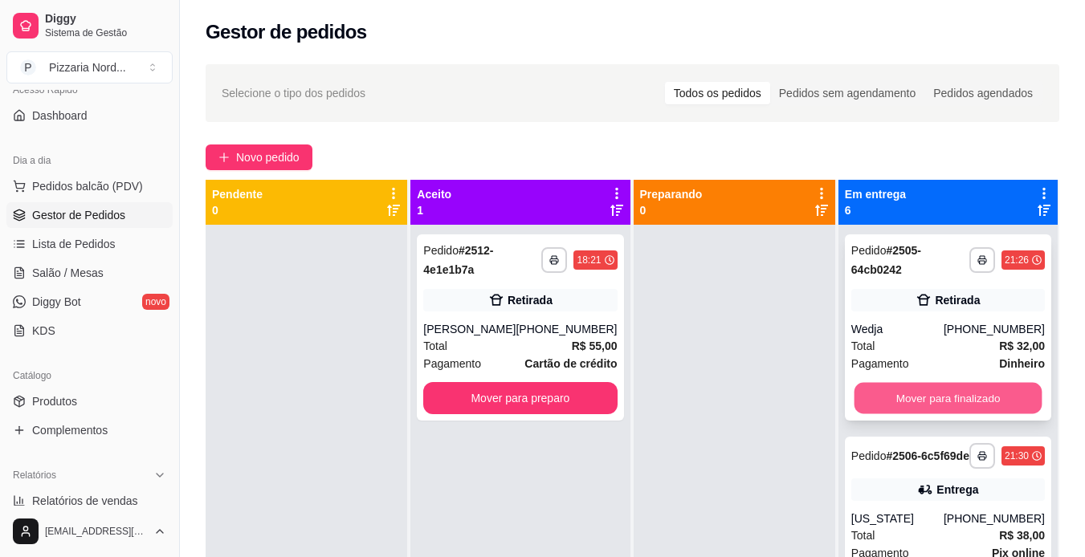
click at [896, 400] on button "Mover para finalizado" at bounding box center [948, 398] width 188 height 31
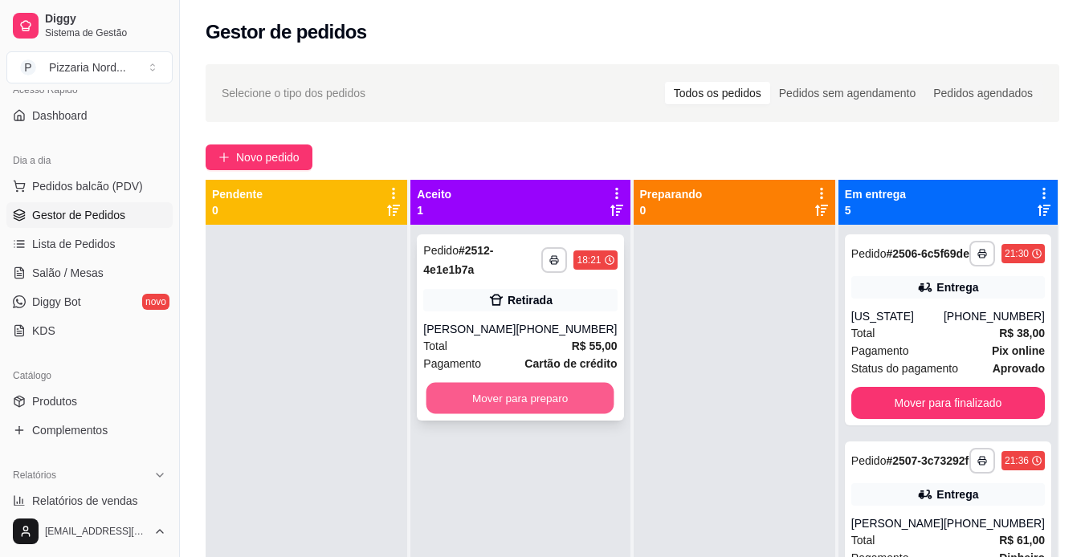
click at [556, 392] on button "Mover para preparo" at bounding box center [520, 398] width 188 height 31
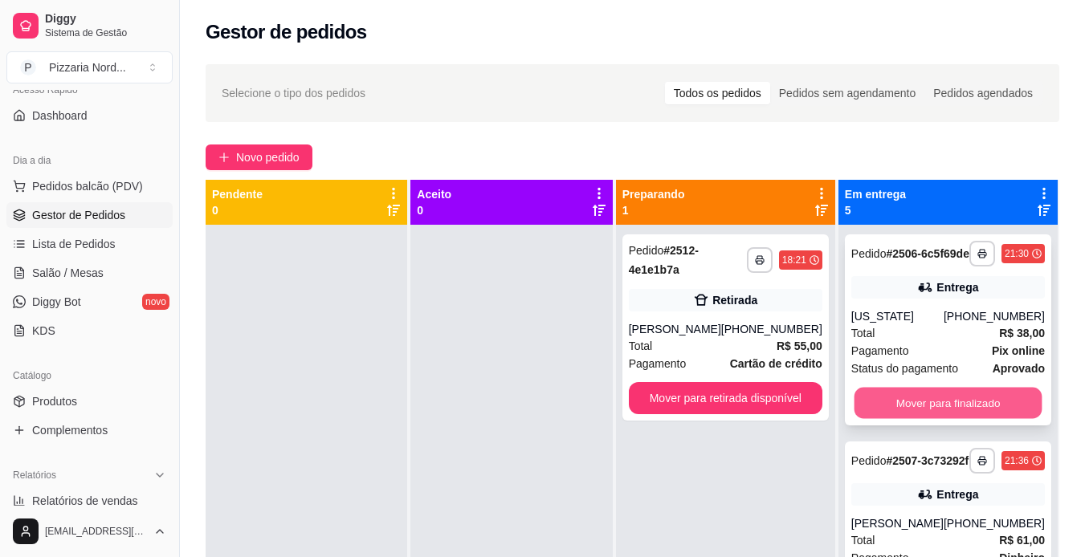
click at [871, 413] on button "Mover para finalizado" at bounding box center [948, 403] width 188 height 31
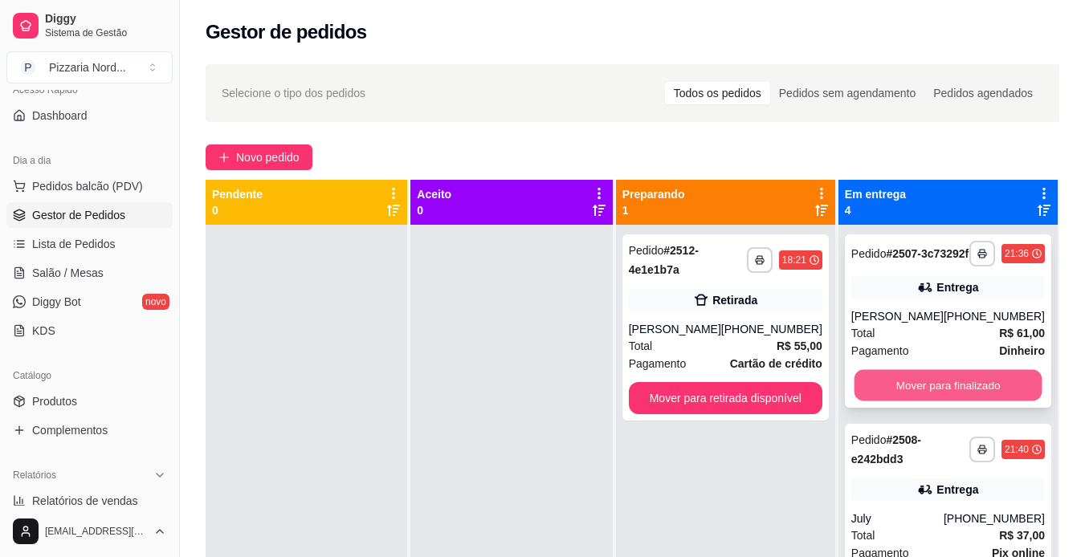
click at [891, 402] on button "Mover para finalizado" at bounding box center [948, 385] width 188 height 31
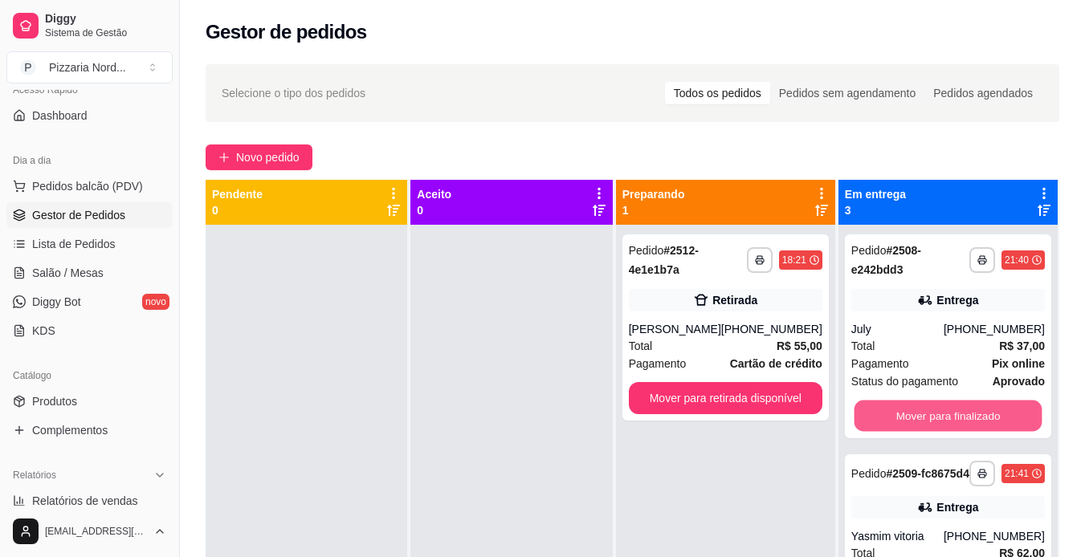
click at [891, 413] on button "Mover para finalizado" at bounding box center [948, 416] width 188 height 31
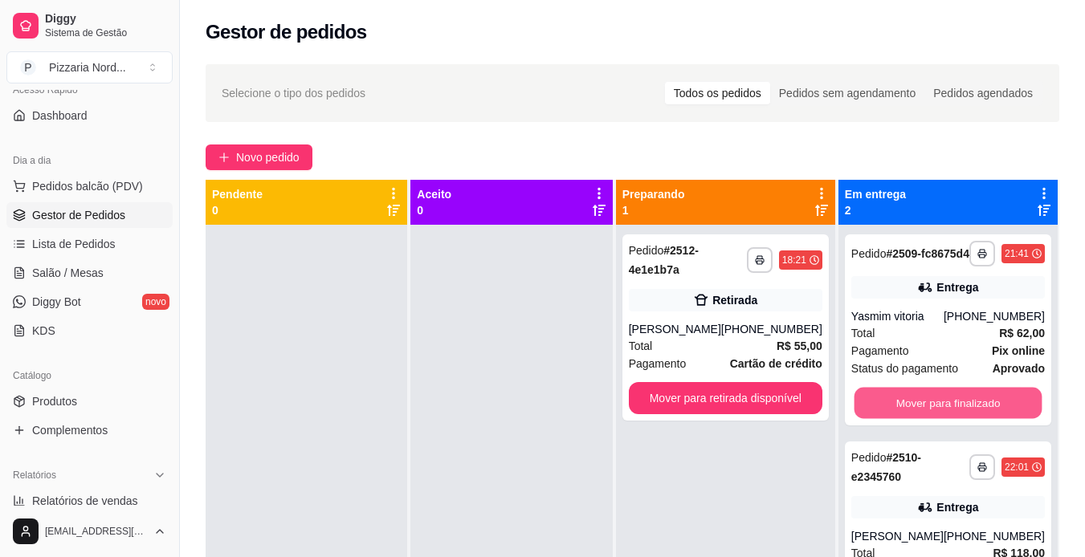
click at [891, 413] on button "Mover para finalizado" at bounding box center [948, 403] width 188 height 31
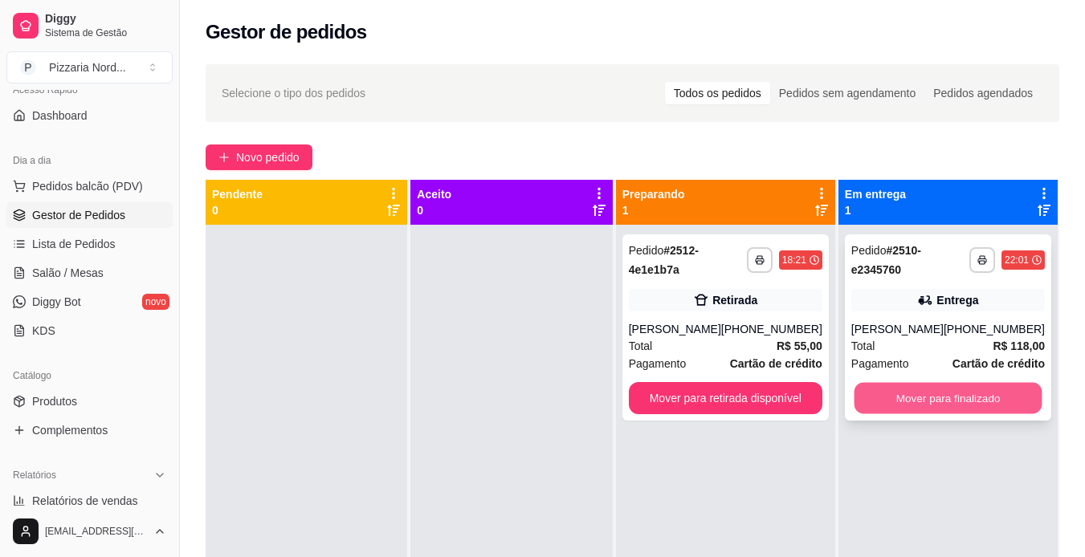
click at [923, 402] on button "Mover para finalizado" at bounding box center [948, 398] width 188 height 31
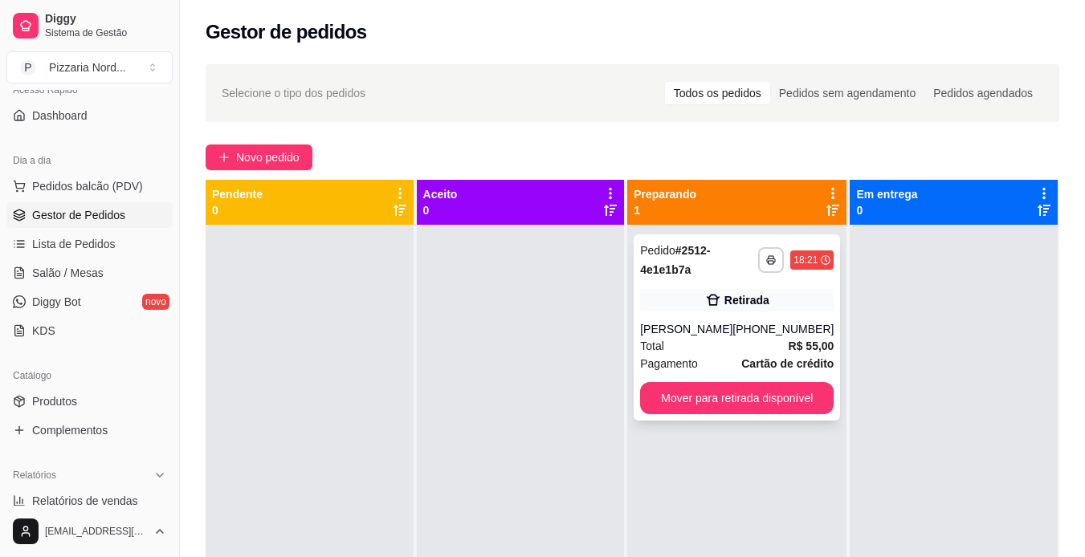
click at [740, 312] on div "**********" at bounding box center [737, 328] width 206 height 186
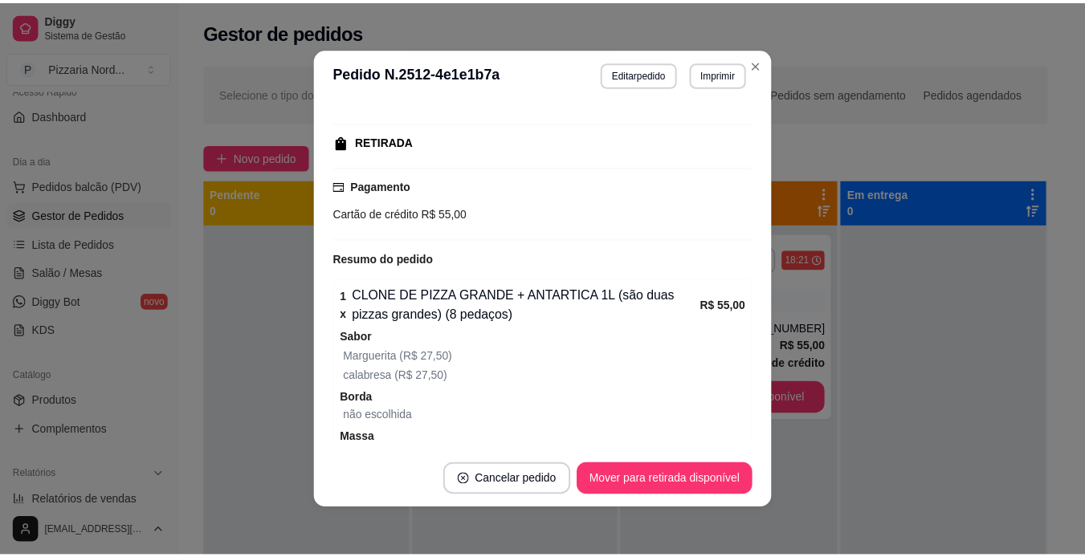
scroll to position [232, 0]
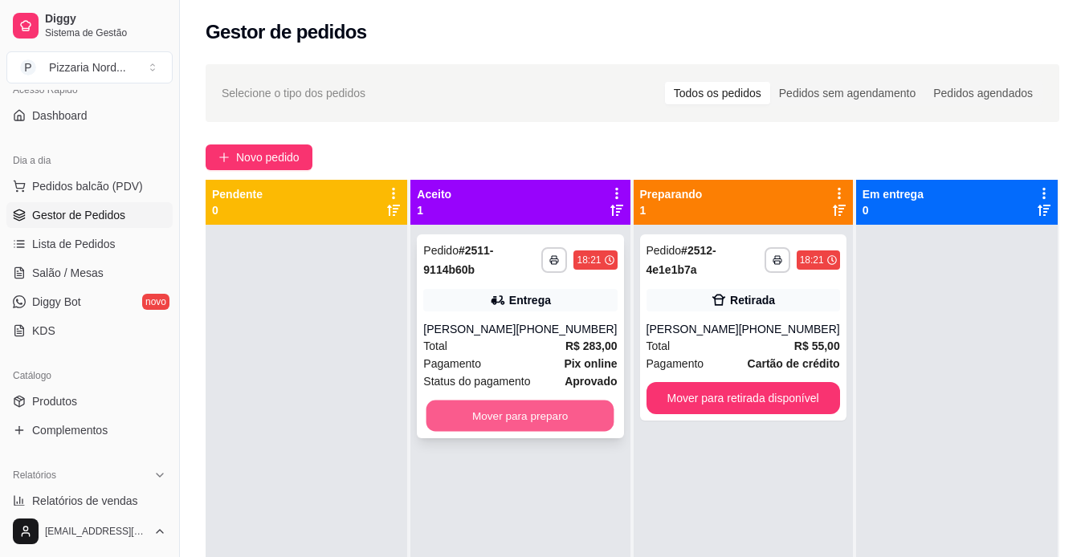
click at [497, 412] on button "Mover para preparo" at bounding box center [520, 416] width 188 height 31
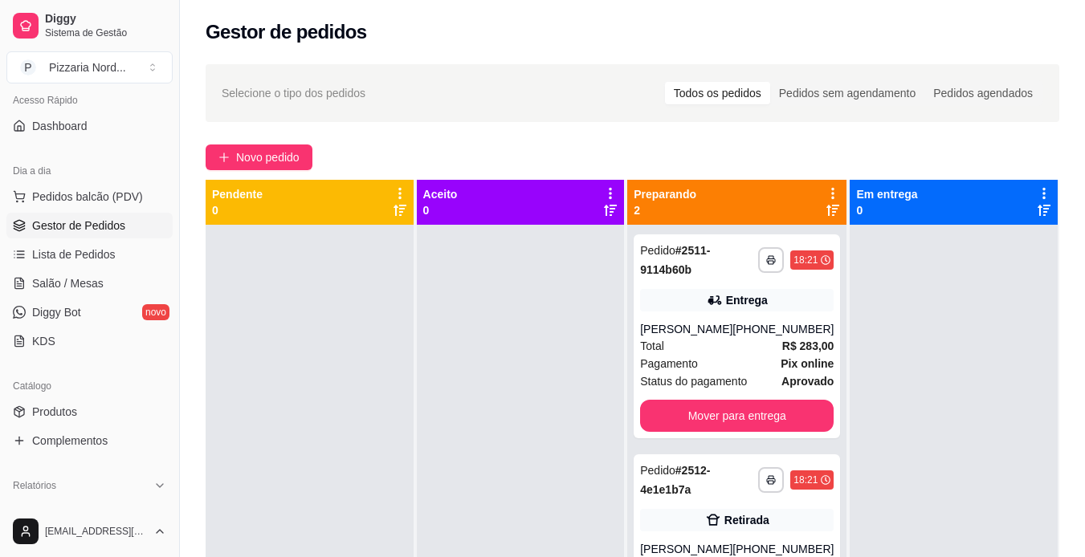
scroll to position [112, 0]
click at [83, 316] on link "Diggy Bot novo" at bounding box center [89, 315] width 166 height 26
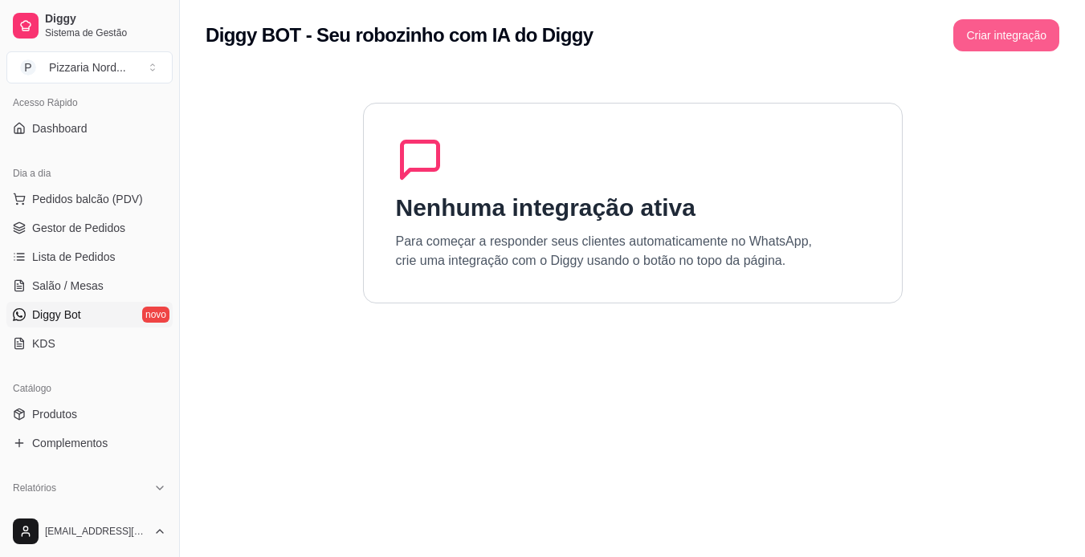
click at [975, 23] on button "Criar integração" at bounding box center [1006, 35] width 106 height 32
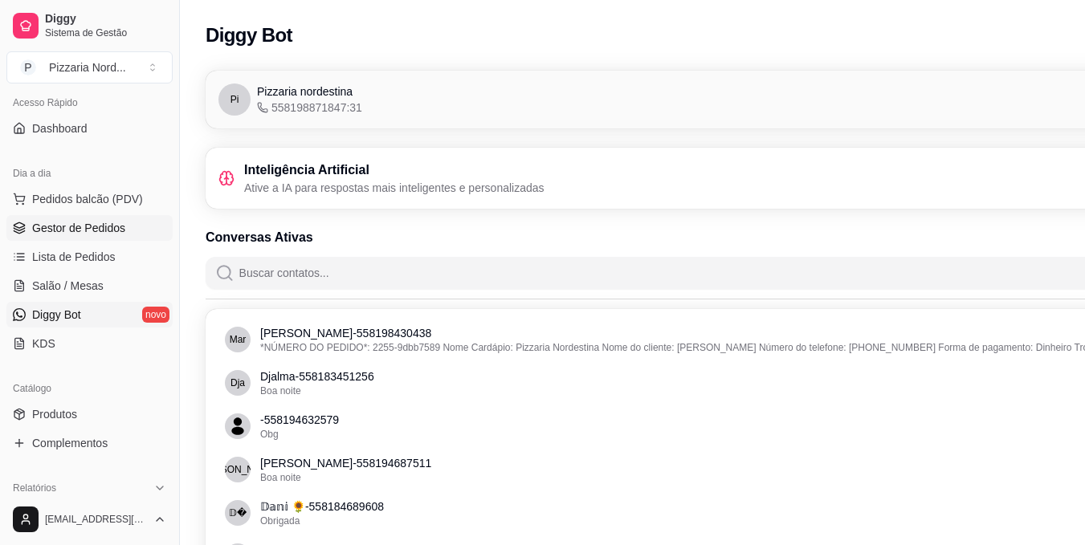
click at [80, 220] on span "Gestor de Pedidos" at bounding box center [78, 228] width 93 height 16
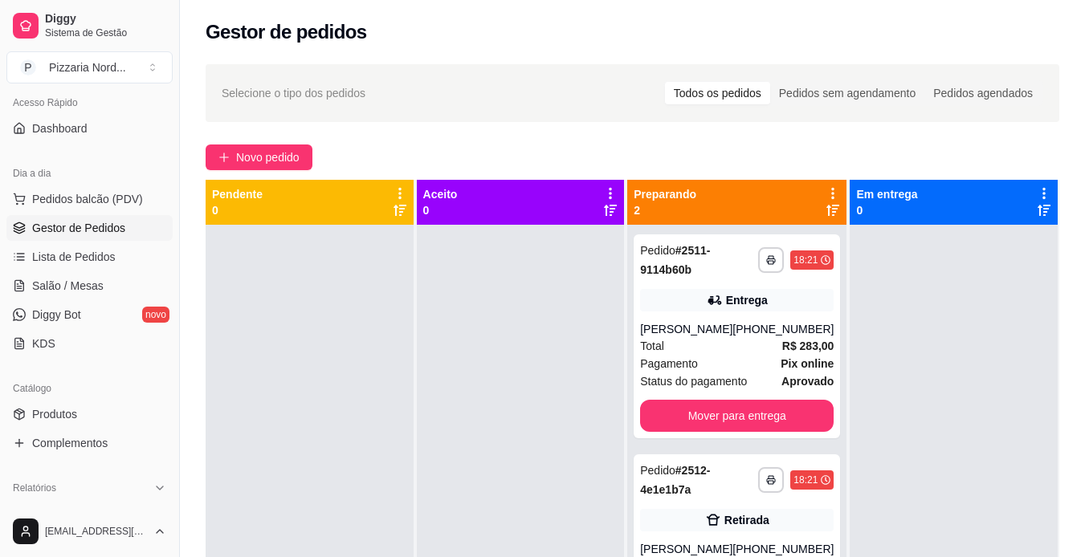
click at [80, 220] on span "Gestor de Pedidos" at bounding box center [78, 228] width 93 height 16
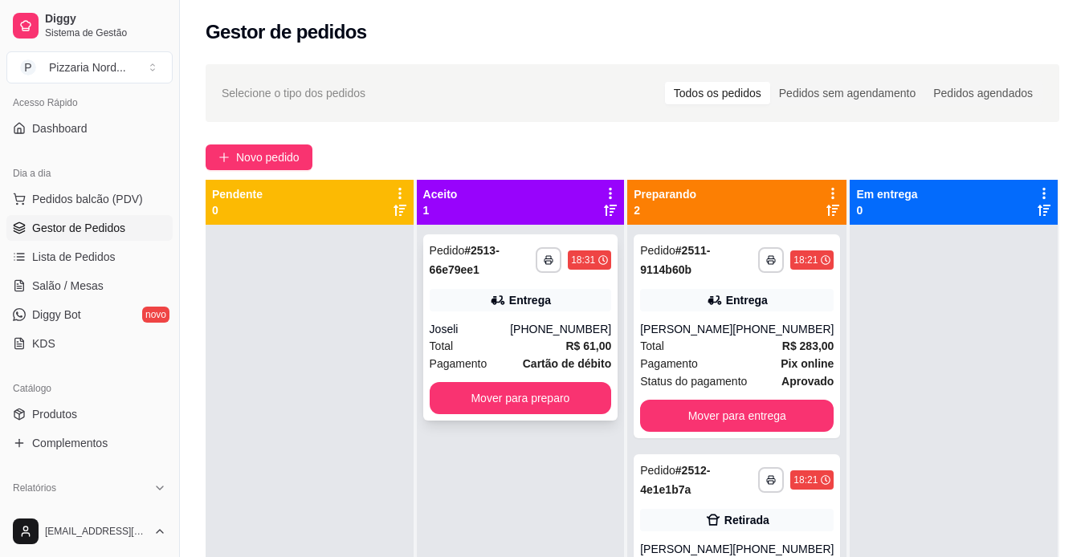
click at [459, 336] on div "Joseli" at bounding box center [470, 329] width 81 height 16
click at [557, 410] on button "Mover para preparo" at bounding box center [521, 398] width 182 height 32
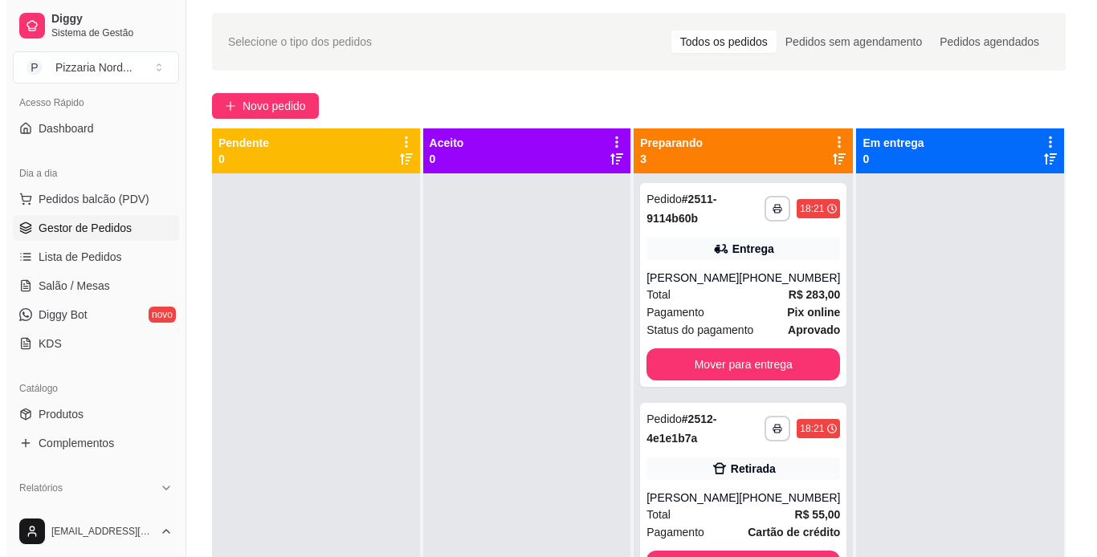
scroll to position [20, 0]
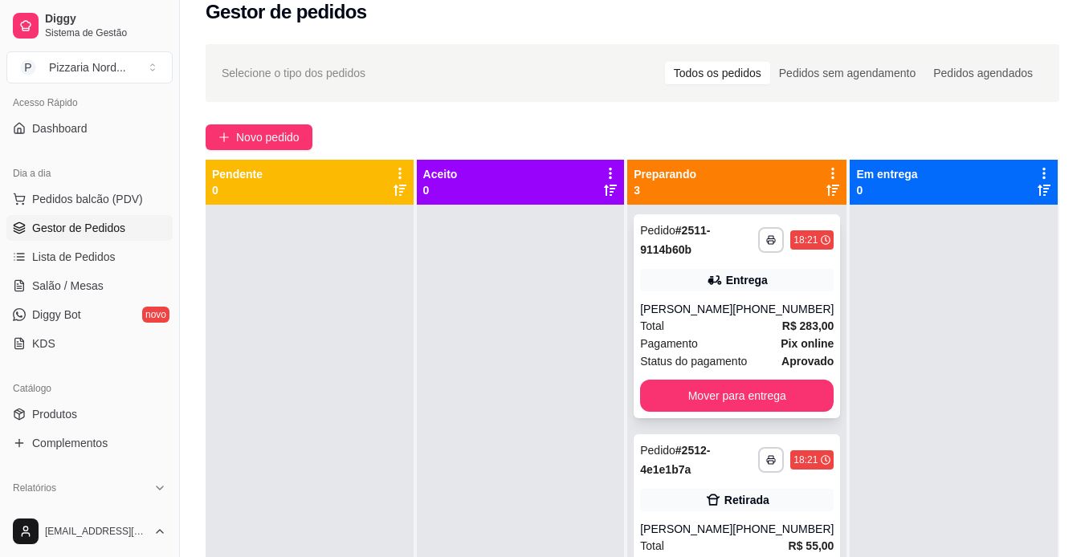
click at [708, 277] on icon at bounding box center [713, 280] width 11 height 10
click at [681, 505] on div "Retirada" at bounding box center [737, 500] width 194 height 22
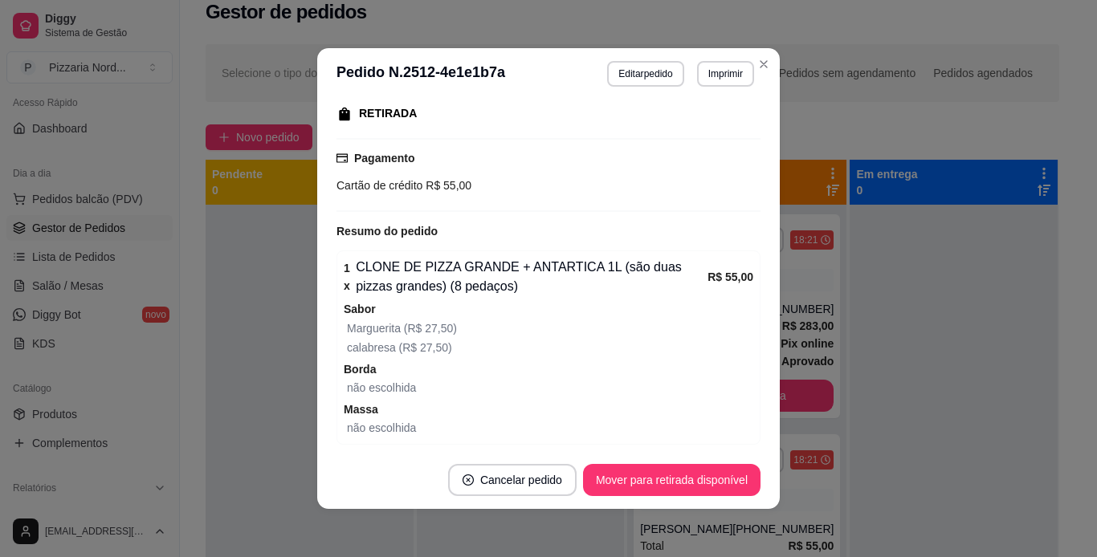
scroll to position [259, 0]
click at [655, 483] on button "Mover para retirada disponível" at bounding box center [671, 480] width 172 height 31
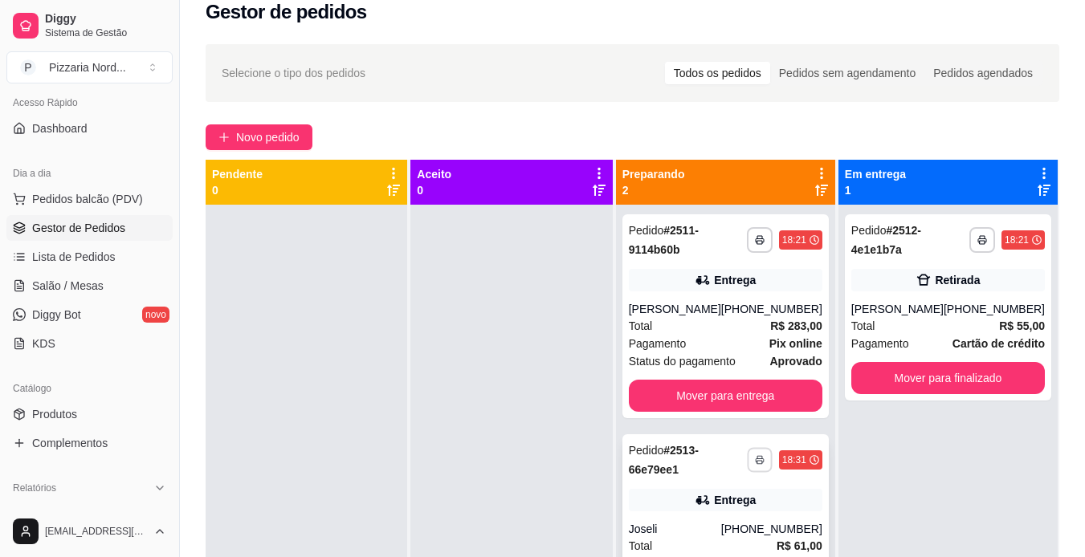
click at [750, 465] on button "button" at bounding box center [759, 459] width 25 height 25
click at [732, 516] on div "**********" at bounding box center [725, 527] width 206 height 186
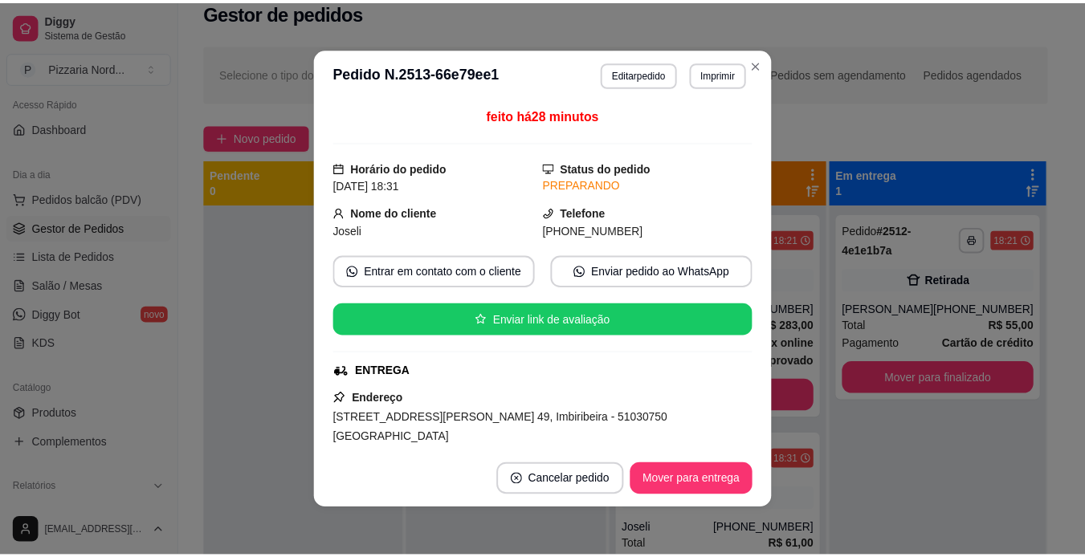
scroll to position [170, 0]
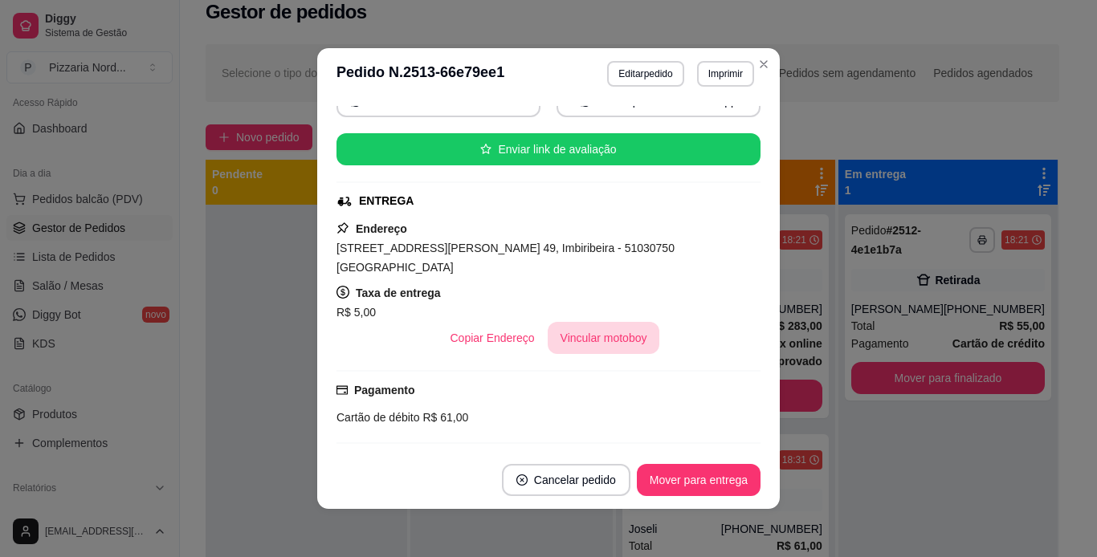
click at [596, 335] on button "Vincular motoboy" at bounding box center [604, 338] width 112 height 32
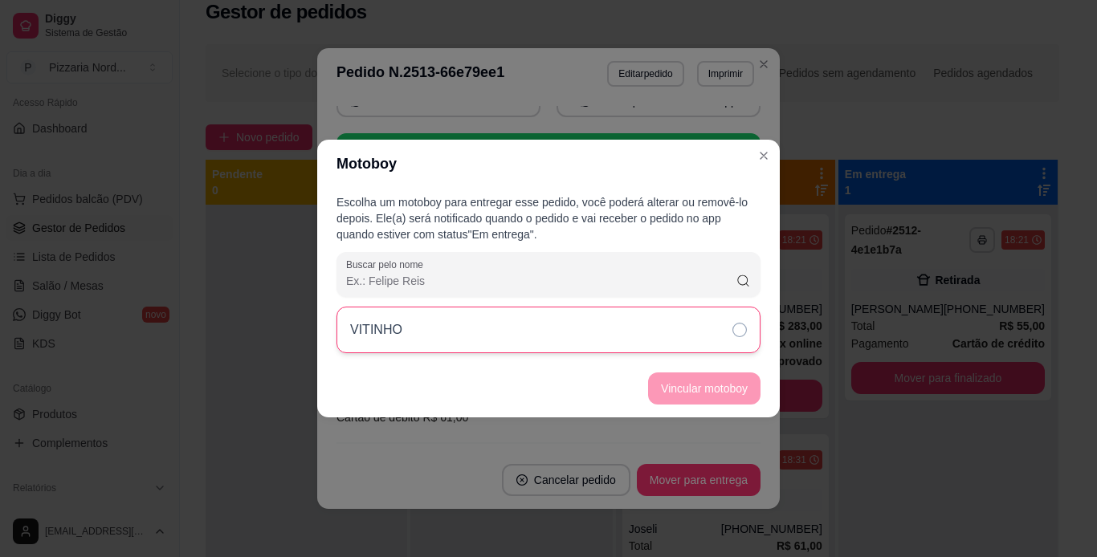
click at [652, 336] on div "VITINHO" at bounding box center [549, 330] width 424 height 47
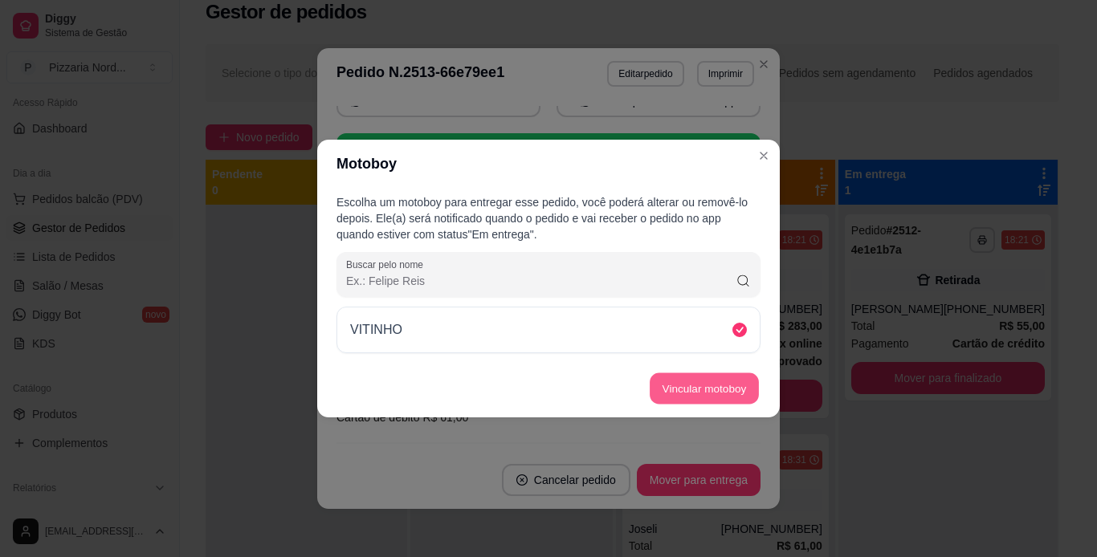
click at [672, 380] on button "Vincular motoboy" at bounding box center [704, 388] width 109 height 31
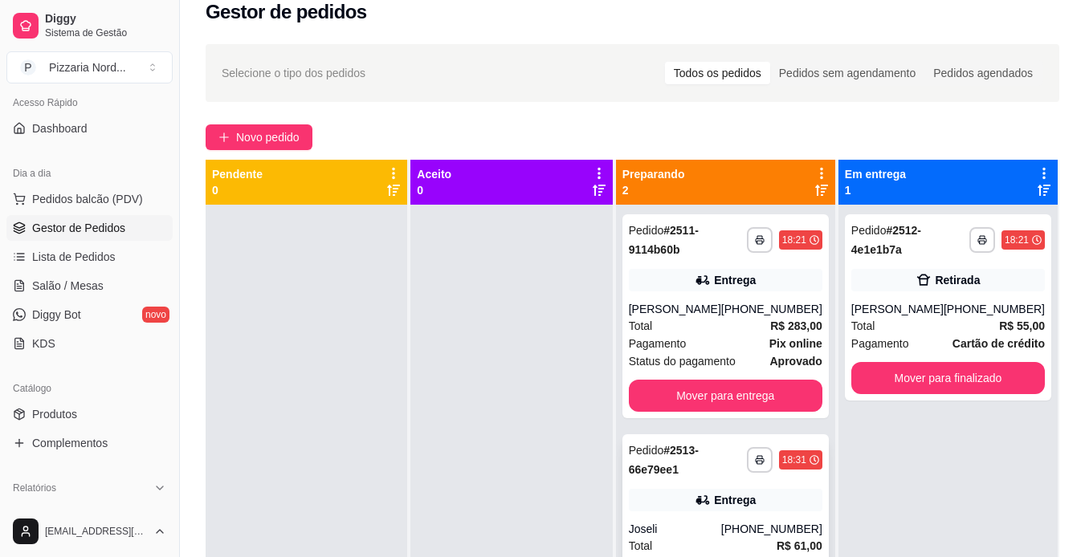
click at [703, 499] on icon at bounding box center [703, 500] width 16 height 16
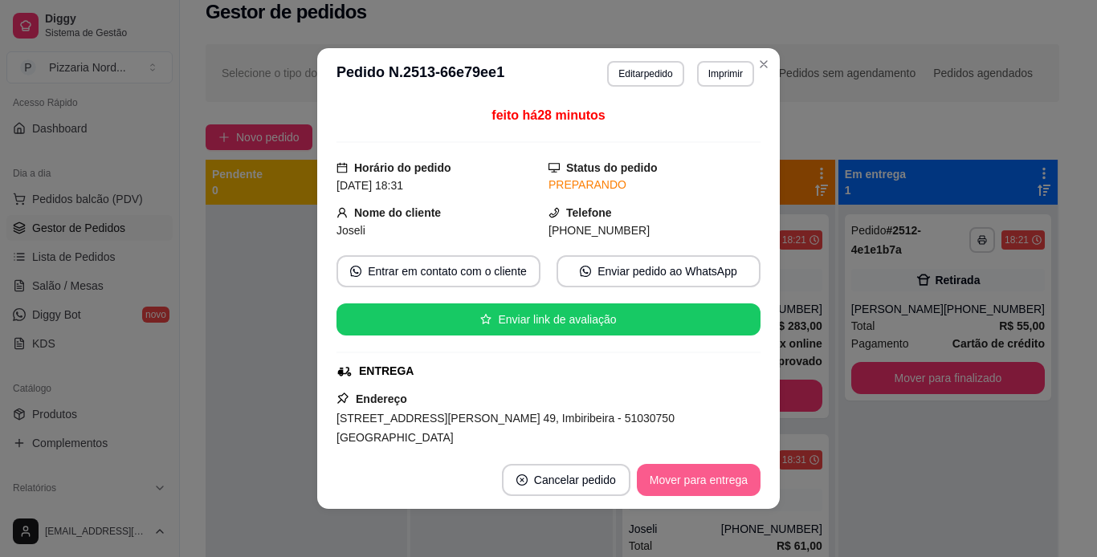
click at [659, 476] on button "Mover para entrega" at bounding box center [699, 480] width 124 height 32
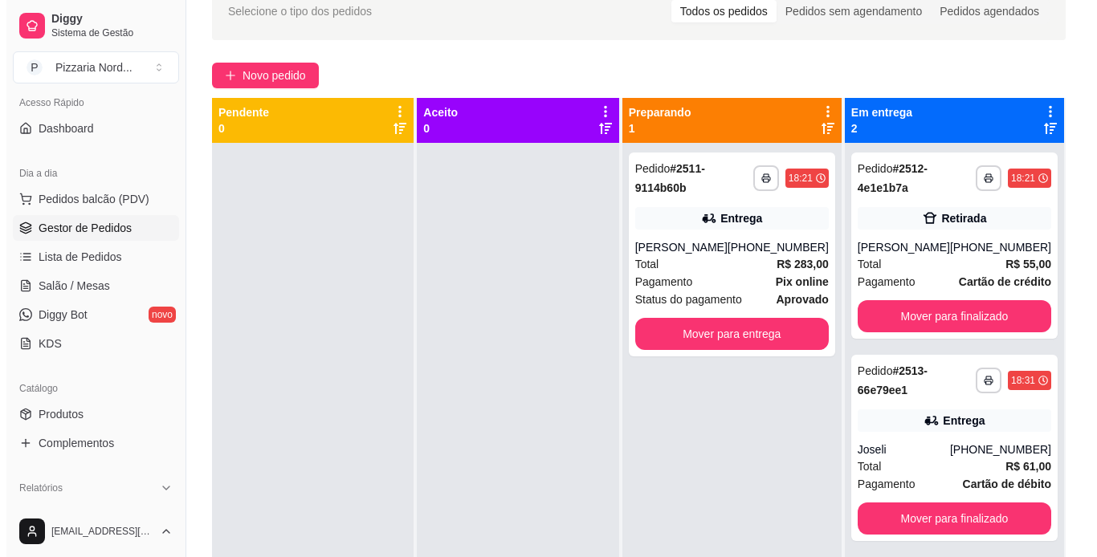
scroll to position [50, 0]
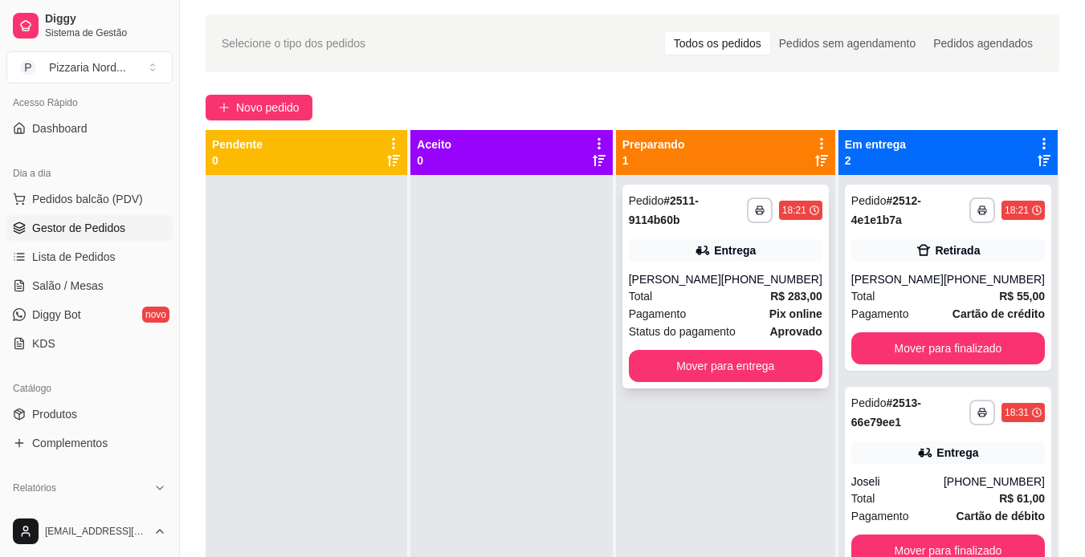
click at [808, 290] on strong "R$ 283,00" at bounding box center [796, 296] width 52 height 13
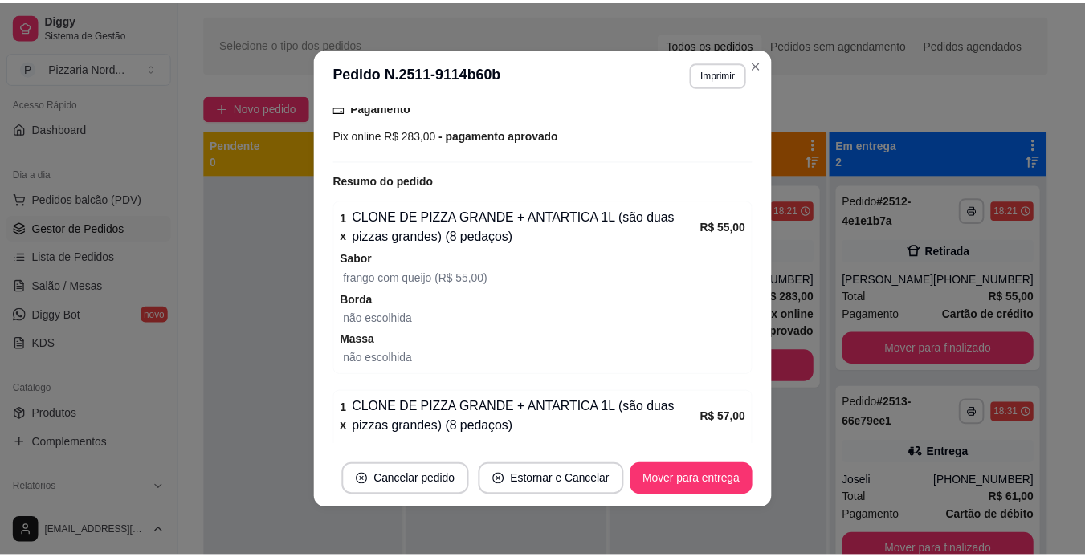
scroll to position [491, 0]
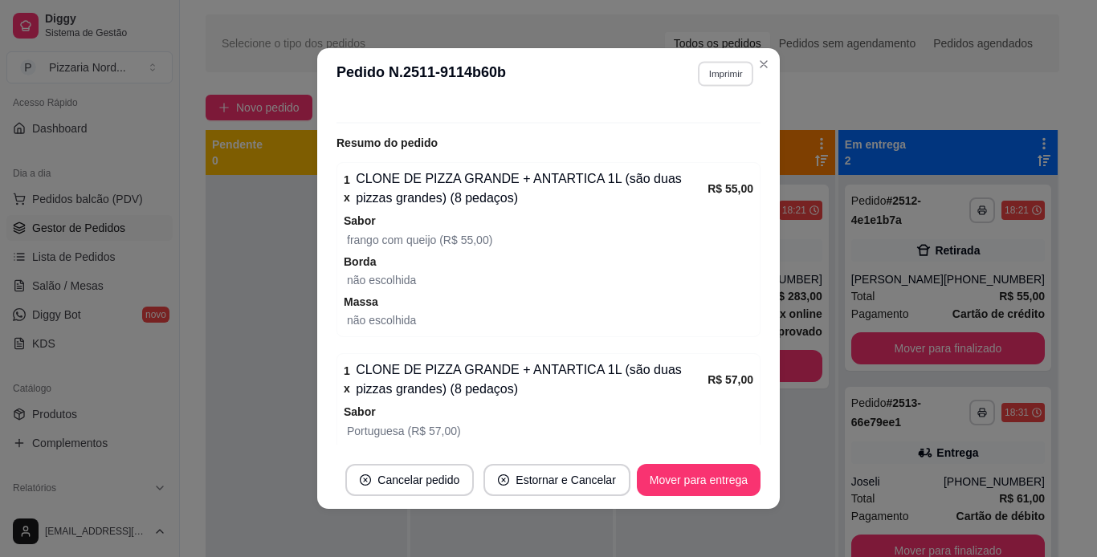
click at [717, 77] on button "Imprimir" at bounding box center [725, 73] width 55 height 25
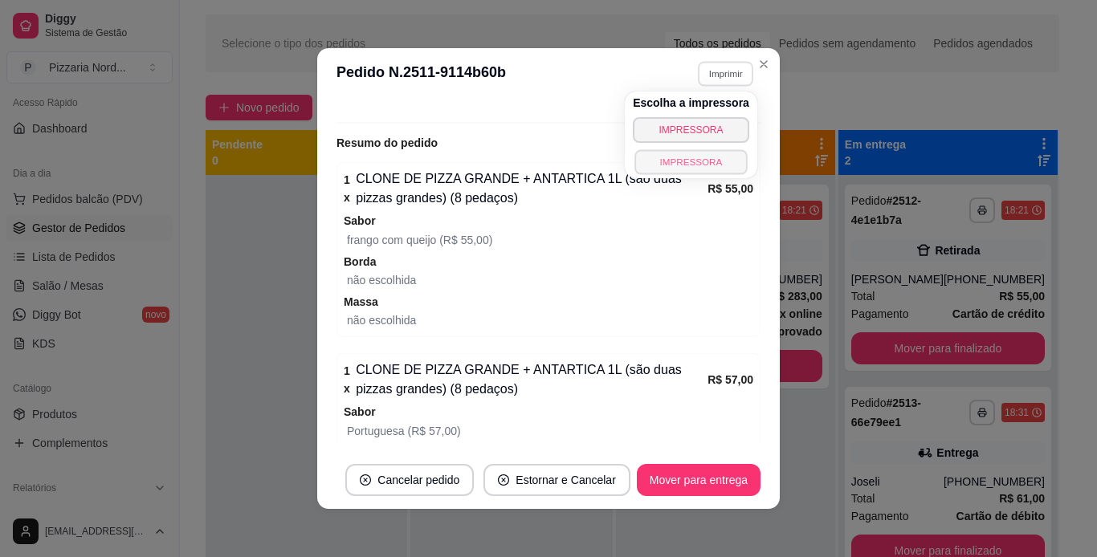
click at [663, 164] on button "IMPRESSORA" at bounding box center [690, 161] width 112 height 25
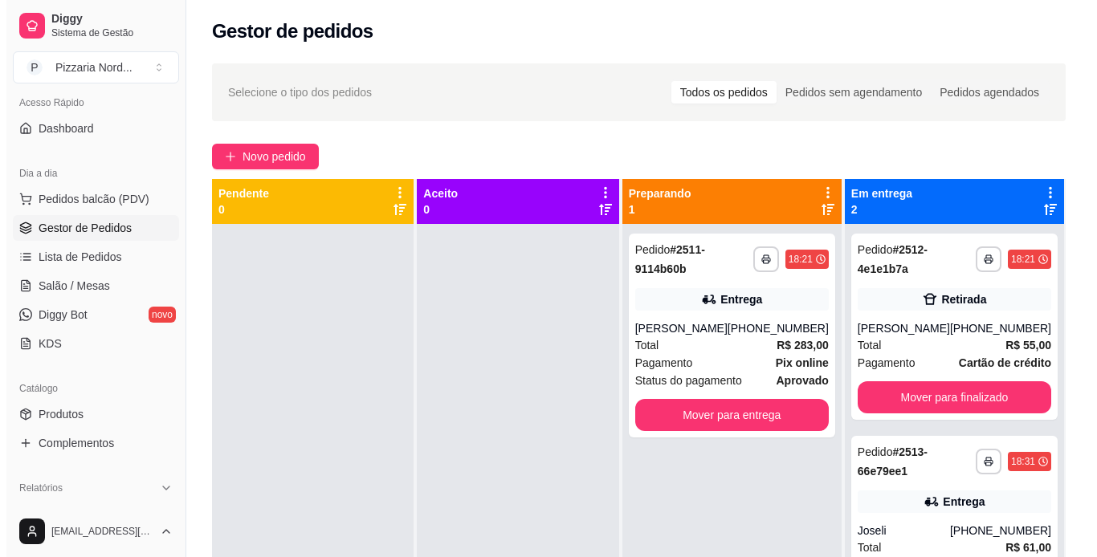
scroll to position [0, 0]
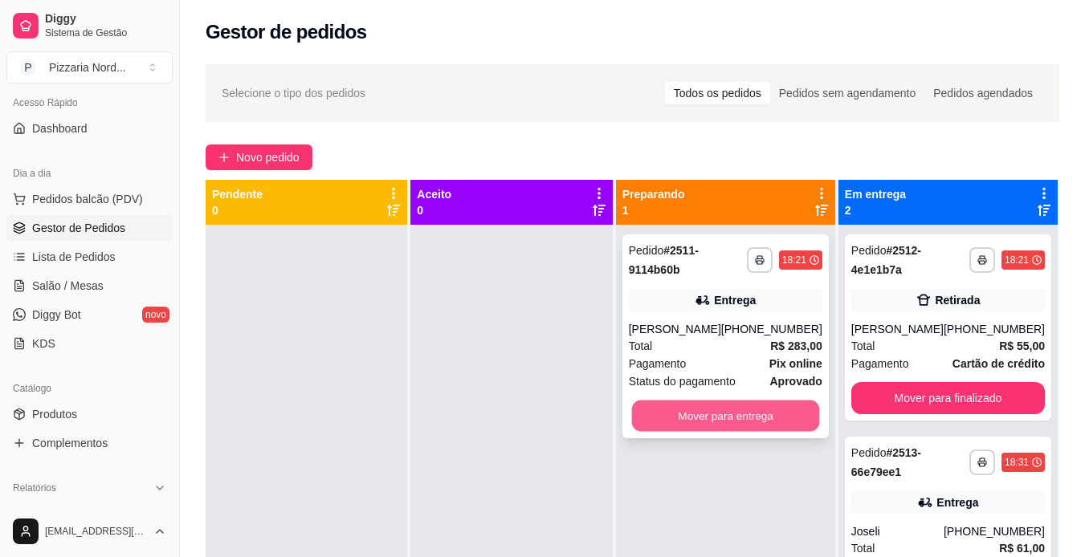
click at [751, 422] on button "Mover para entrega" at bounding box center [725, 416] width 188 height 31
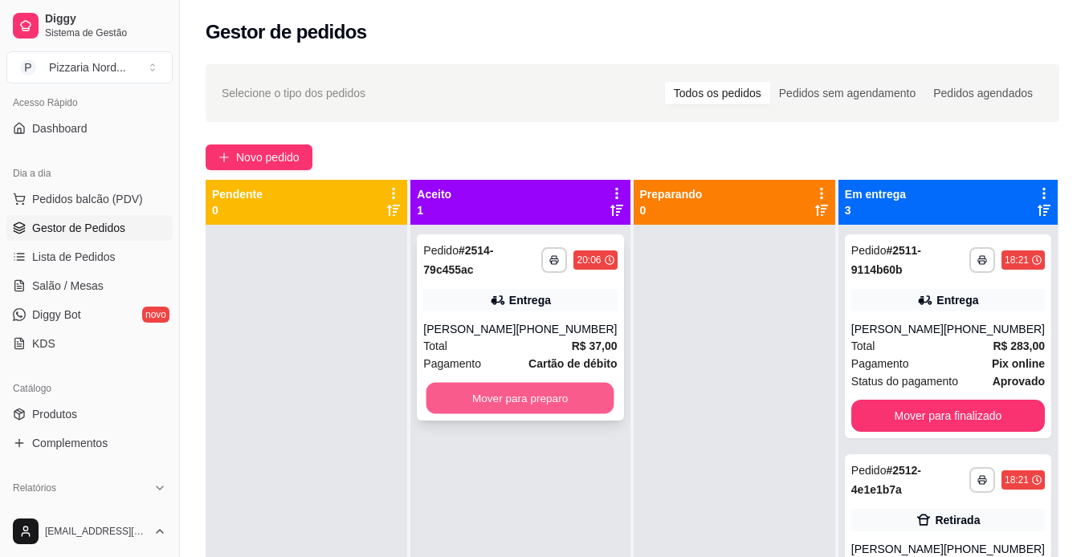
click at [485, 386] on button "Mover para preparo" at bounding box center [520, 398] width 188 height 31
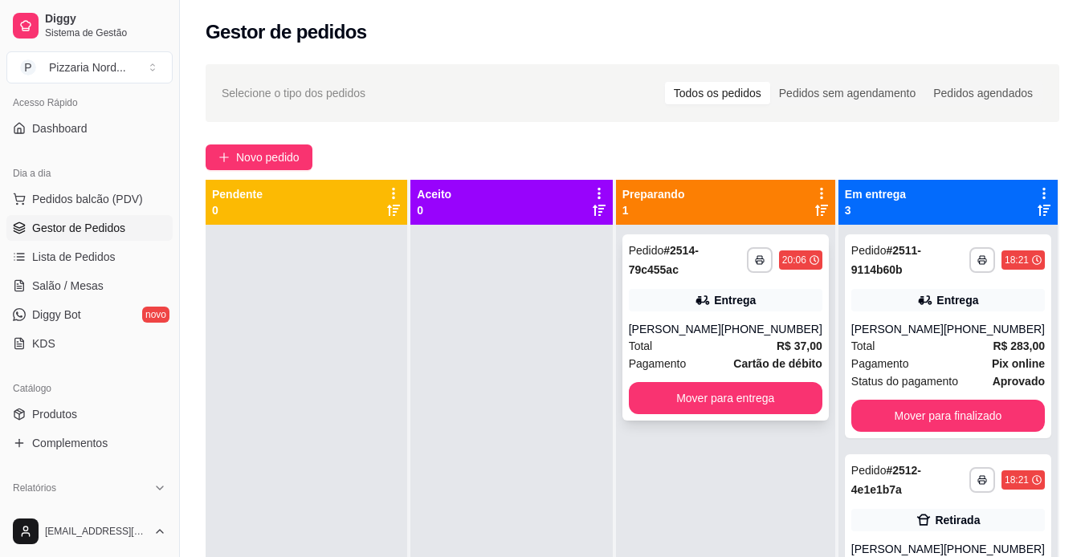
click at [655, 332] on div "[PERSON_NAME]" at bounding box center [675, 329] width 92 height 16
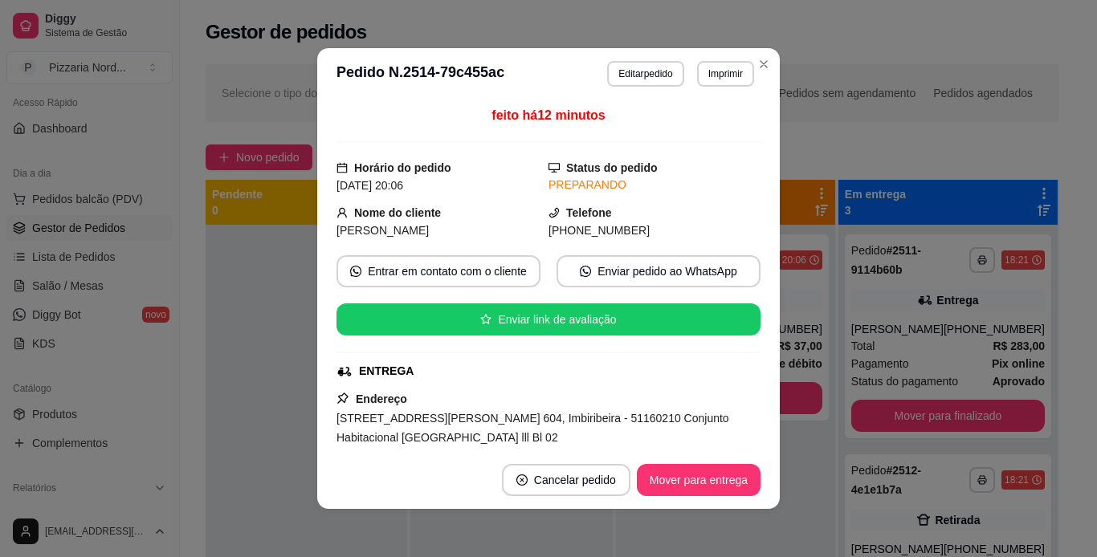
scroll to position [308, 0]
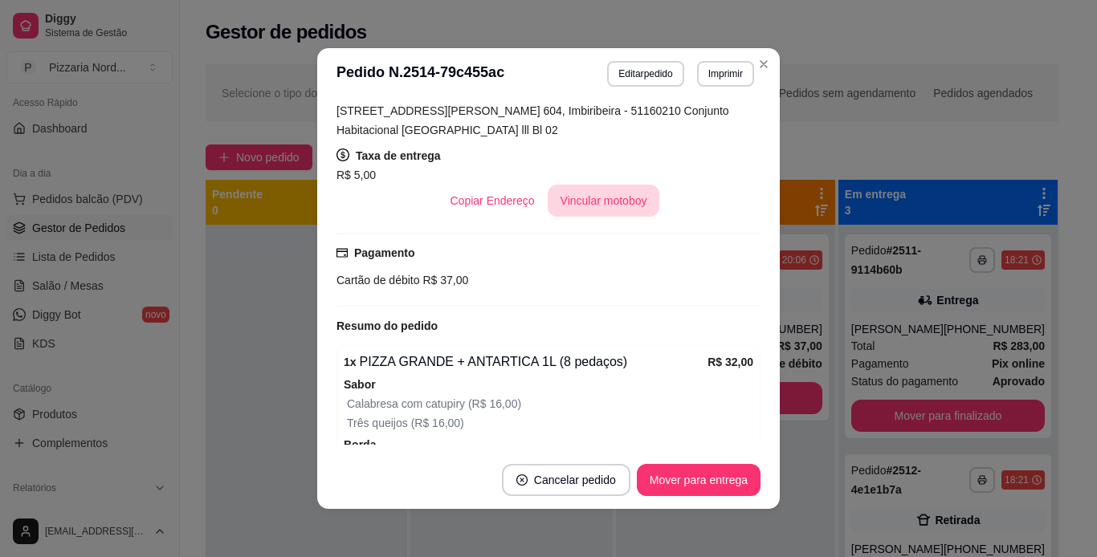
click at [582, 192] on button "Vincular motoboy" at bounding box center [604, 201] width 112 height 32
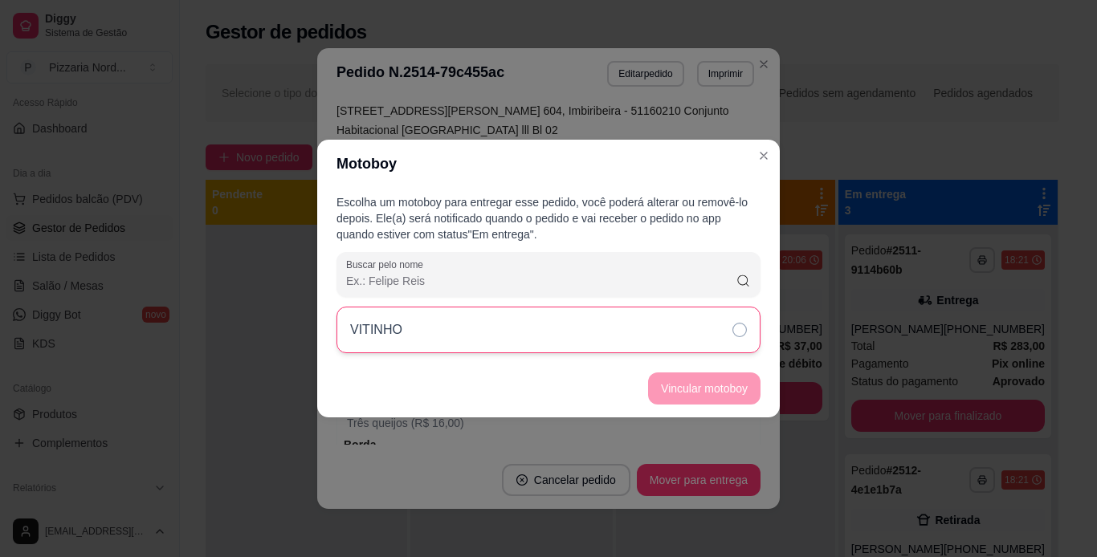
click at [574, 318] on div "VITINHO" at bounding box center [549, 330] width 424 height 47
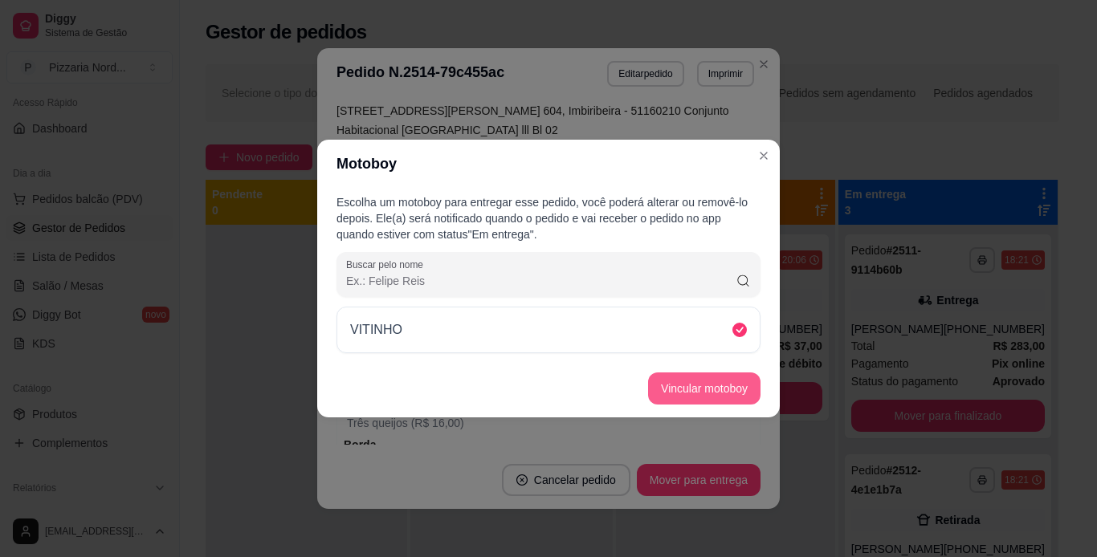
click at [700, 379] on button "Vincular motoboy" at bounding box center [704, 389] width 112 height 32
